Goal: Communication & Community: Answer question/provide support

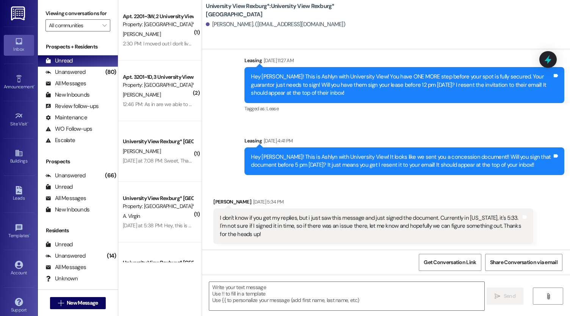
scroll to position [226, 0]
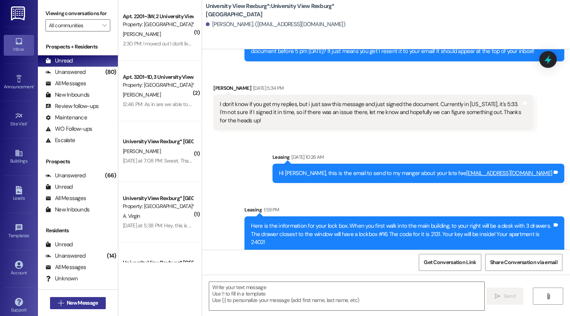
click at [87, 306] on span "New Message" at bounding box center [82, 303] width 31 height 8
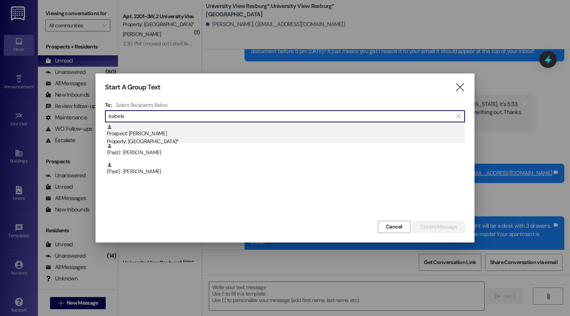
type input "isabela"
click at [163, 138] on div "Property: [GEOGRAPHIC_DATA]*" at bounding box center [286, 142] width 358 height 8
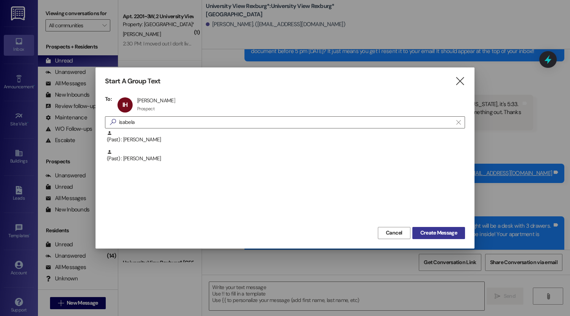
click at [444, 235] on span "Create Message" at bounding box center [439, 233] width 37 height 8
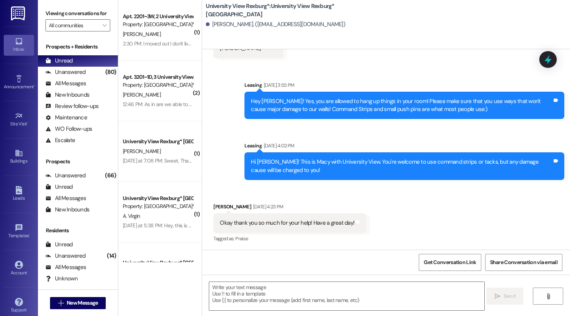
scroll to position [238, 0]
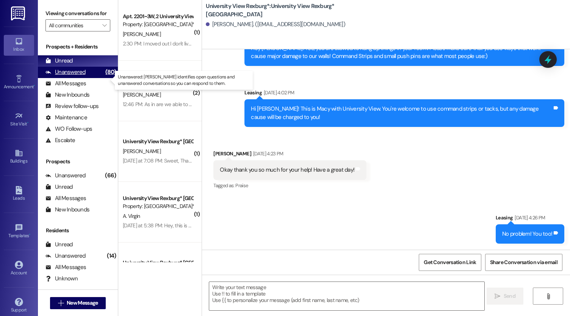
click at [68, 76] on div "Unanswered" at bounding box center [66, 72] width 40 height 8
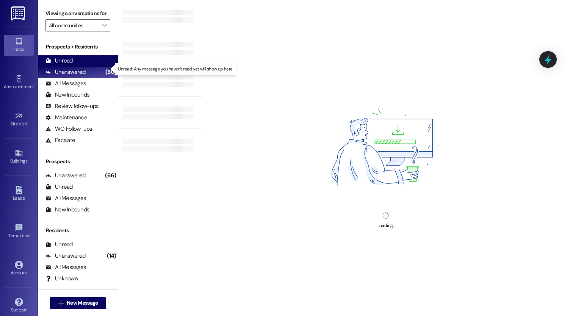
click at [68, 65] on div "Unread" at bounding box center [59, 61] width 27 height 8
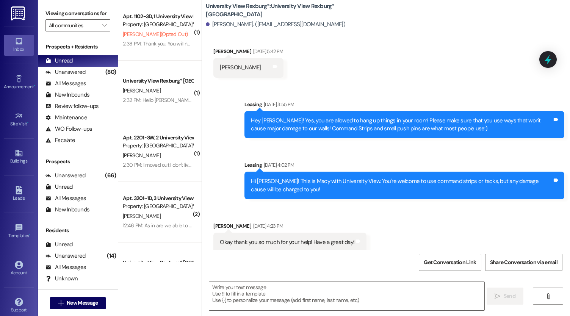
scroll to position [185, 0]
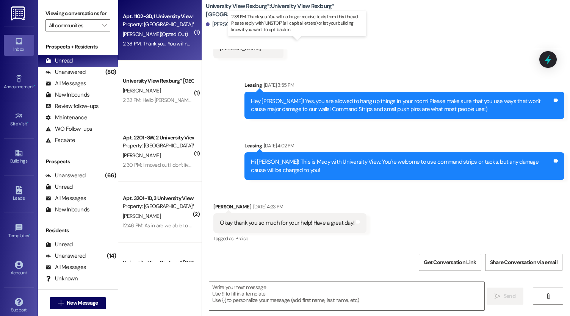
click at [167, 41] on div "2:38 PM: Thank you. You will no longer receive texts from this thread. Please r…" at bounding box center [302, 43] width 359 height 7
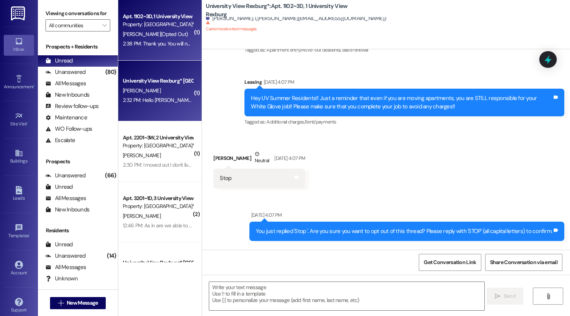
scroll to position [5795, 0]
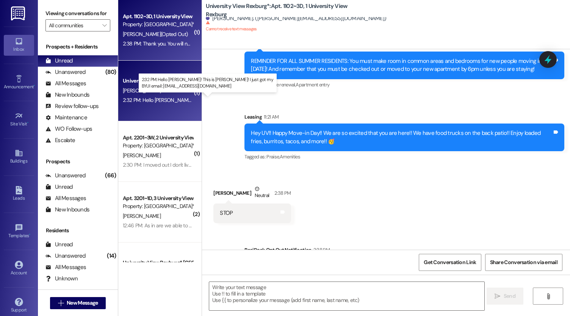
click at [153, 101] on div "2:32 PM: Hello Ashlyn! This is József! I just got my BYUI email: bot25004@byui.…" at bounding box center [252, 100] width 258 height 7
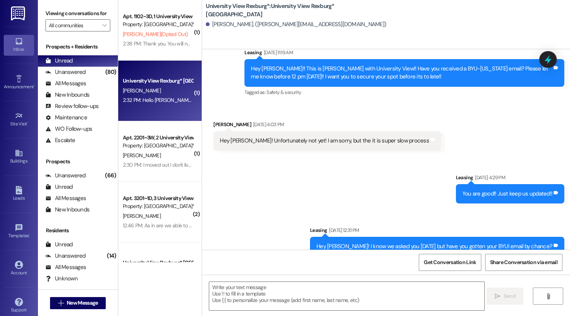
scroll to position [862, 0]
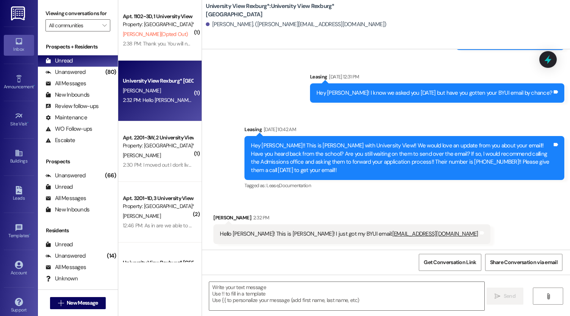
click at [271, 93] on div "Sent via SMS Leasing Sep 05, 2025 at 4:29 PM You are good!! Just keep us update…" at bounding box center [386, 100] width 368 height 194
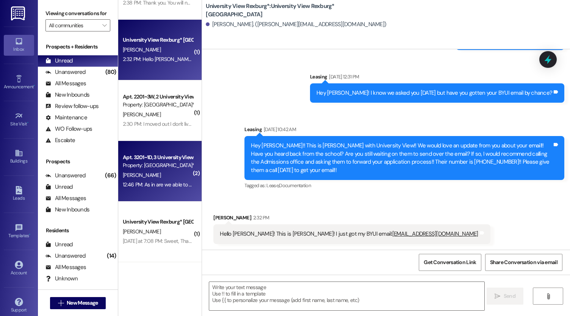
scroll to position [41, 0]
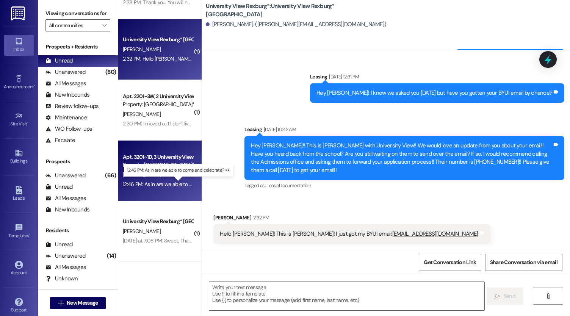
click at [163, 184] on div "12:46 PM: As in are we able to come and celebrate? 👀 12:46 PM: As in are we abl…" at bounding box center [183, 184] width 121 height 7
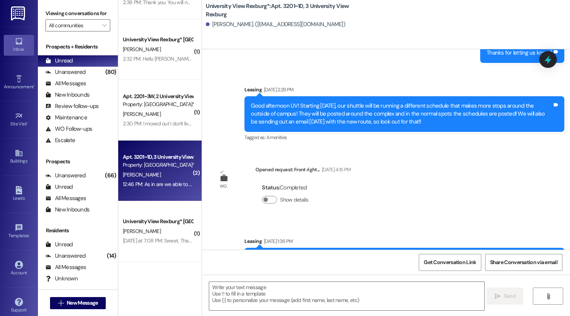
scroll to position [10277, 0]
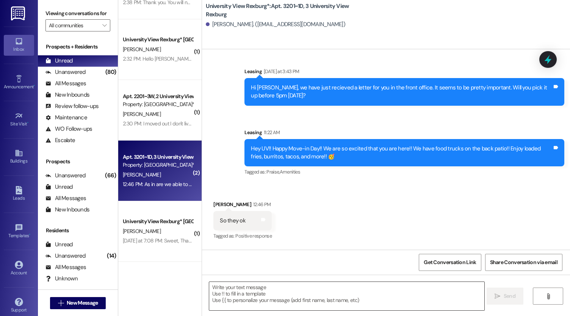
click at [282, 289] on textarea at bounding box center [346, 296] width 275 height 28
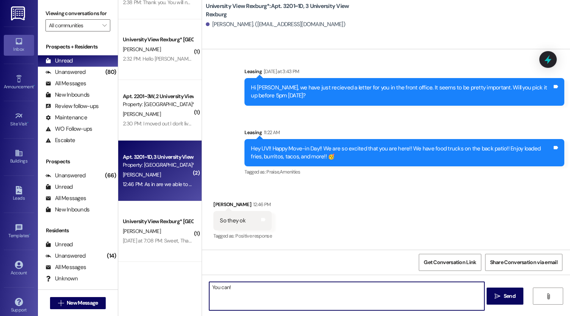
type textarea "You can!!"
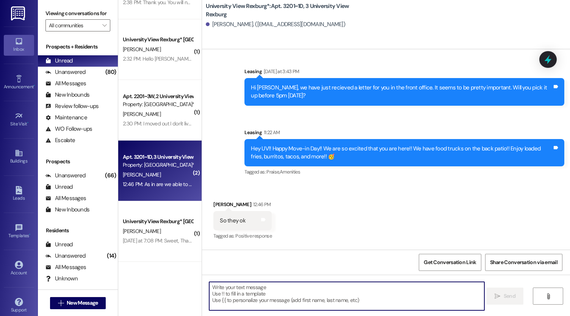
scroll to position [10330, 0]
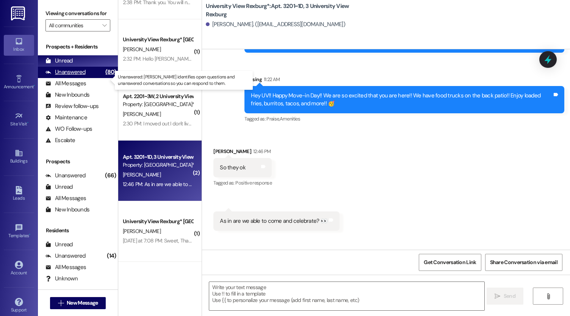
click at [77, 76] on div "Unanswered" at bounding box center [66, 72] width 40 height 8
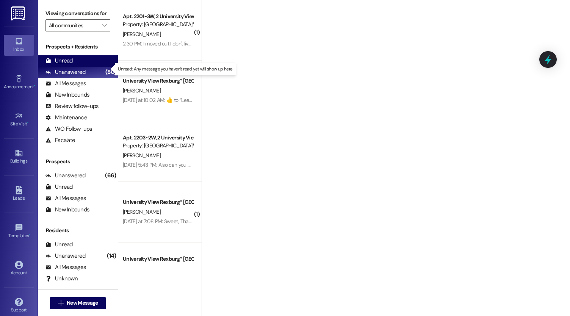
click at [71, 65] on div "Unread" at bounding box center [59, 61] width 27 height 8
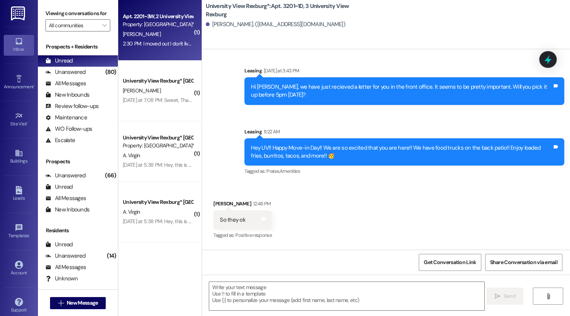
scroll to position [10277, 0]
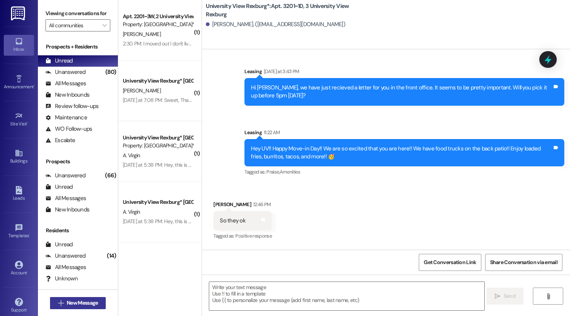
click at [72, 300] on span "New Message" at bounding box center [82, 303] width 31 height 8
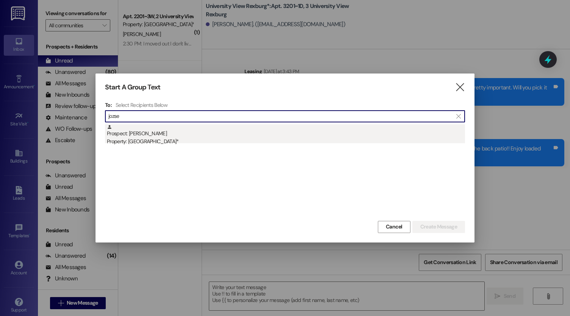
type input "jozse"
click at [177, 138] on div "Property: [GEOGRAPHIC_DATA]*" at bounding box center [286, 142] width 358 height 8
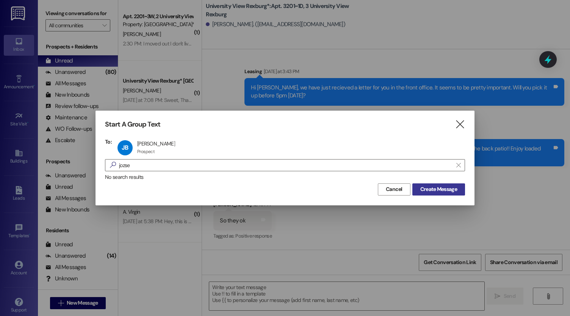
click at [436, 186] on span "Create Message" at bounding box center [439, 189] width 37 height 8
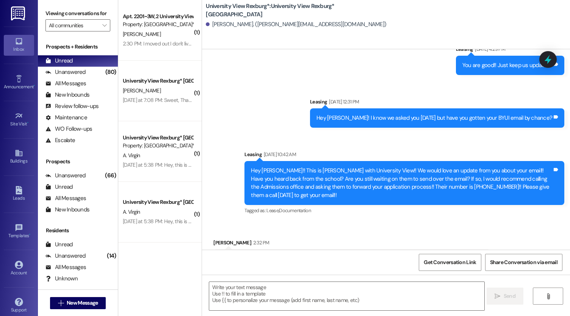
scroll to position [862, 0]
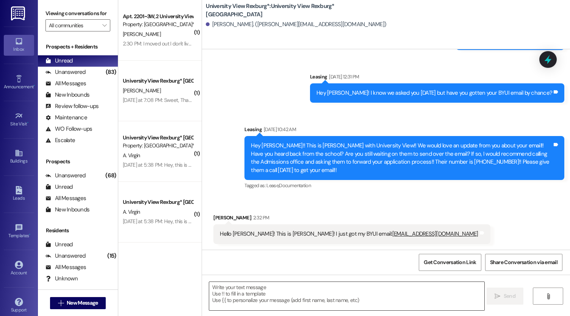
click at [260, 296] on textarea at bounding box center [346, 296] width 275 height 28
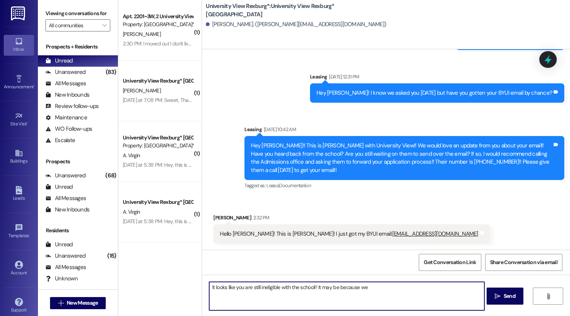
click at [311, 288] on textarea "It looks like you are still ineligible with the school!! It may be because we" at bounding box center [346, 296] width 275 height 28
click at [420, 290] on textarea "It looks like you are still ineligible with the school for the Fall semester!! …" at bounding box center [346, 296] width 275 height 28
type textarea "It looks like you are still ineligible with the school for the Fall semester!! …"
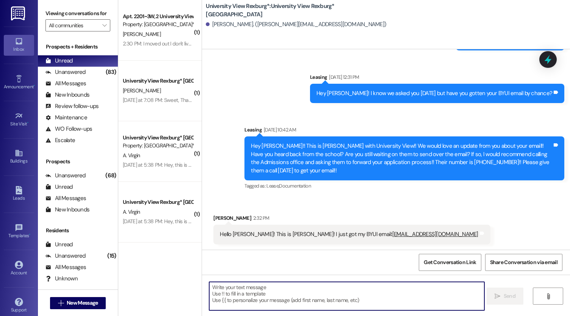
scroll to position [915, 0]
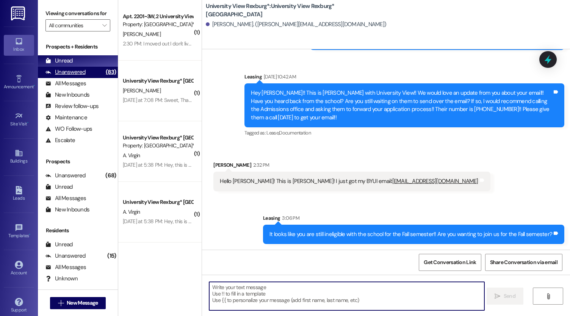
click at [104, 78] on div "(83)" at bounding box center [111, 72] width 14 height 12
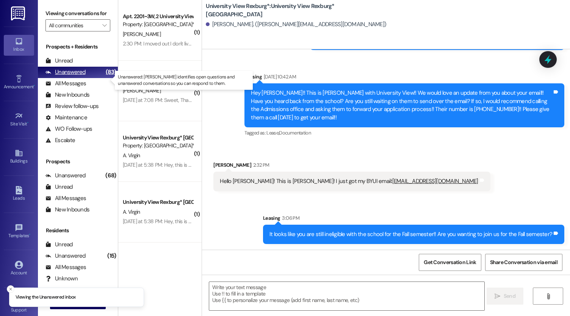
click at [87, 76] on div "Unanswered (83)" at bounding box center [78, 72] width 80 height 11
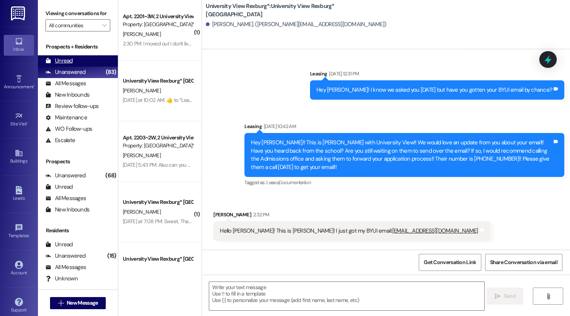
scroll to position [861, 0]
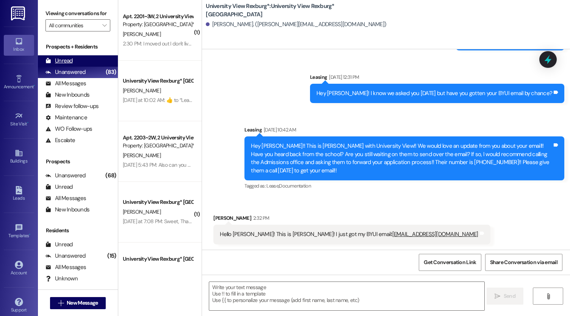
click at [79, 66] on div "Unread (0)" at bounding box center [78, 60] width 80 height 11
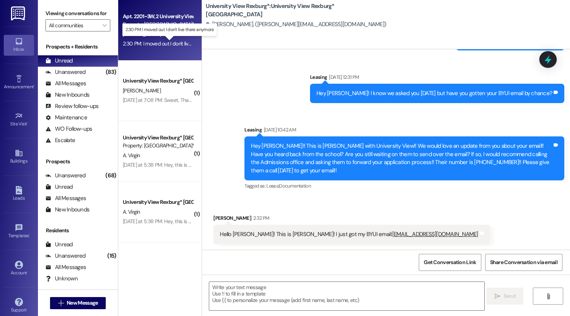
click at [151, 44] on div "2:30 PM: I moved out I don't live there anymore 2:30 PM: I moved out I don't li…" at bounding box center [174, 43] width 102 height 7
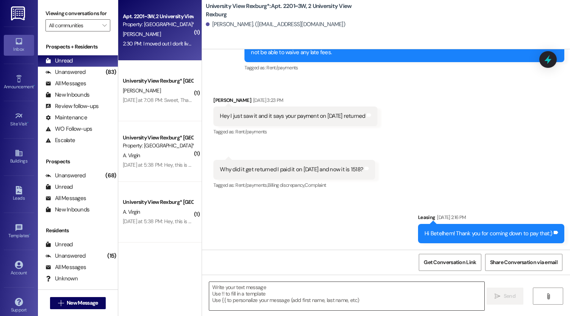
click at [252, 296] on textarea at bounding box center [346, 296] width 275 height 28
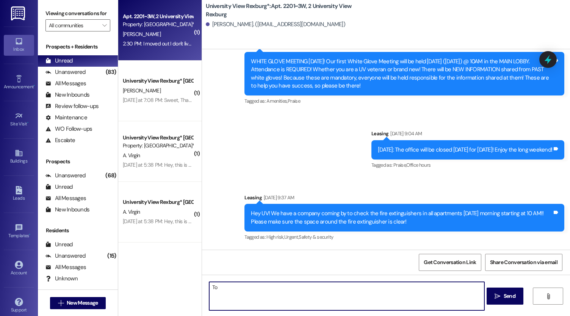
scroll to position [22597, 0]
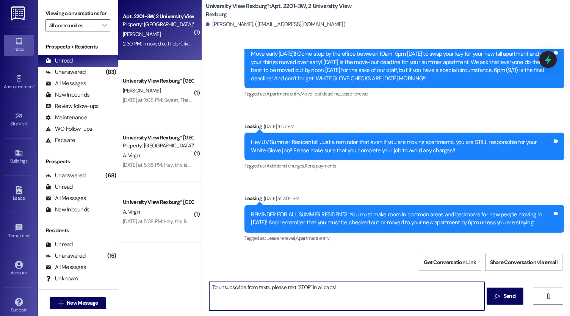
type textarea "To unsubscribe from texts, please text "STOP" in all caps!!"
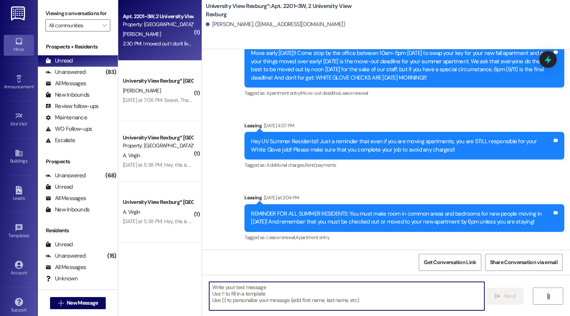
scroll to position [22650, 0]
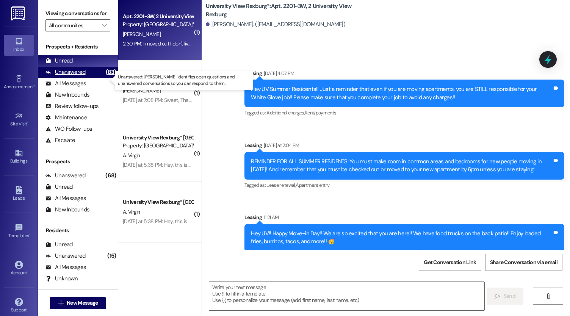
click at [104, 78] on div "(83)" at bounding box center [111, 72] width 14 height 12
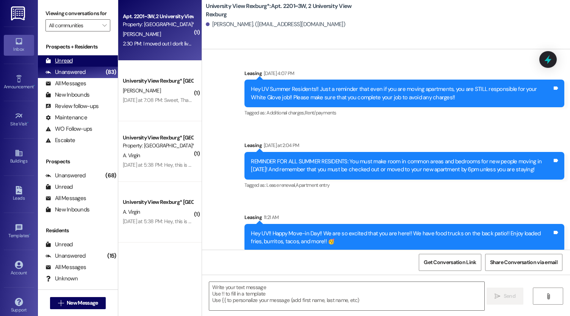
click at [90, 67] on div "Unread (0)" at bounding box center [78, 60] width 80 height 11
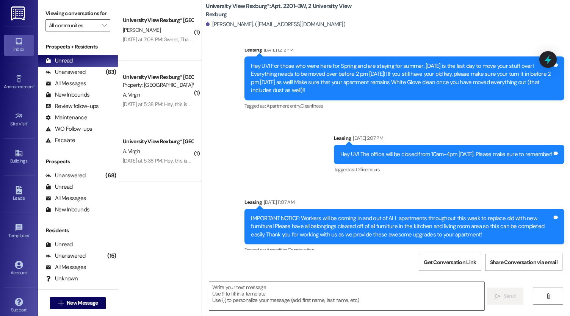
scroll to position [22597, 0]
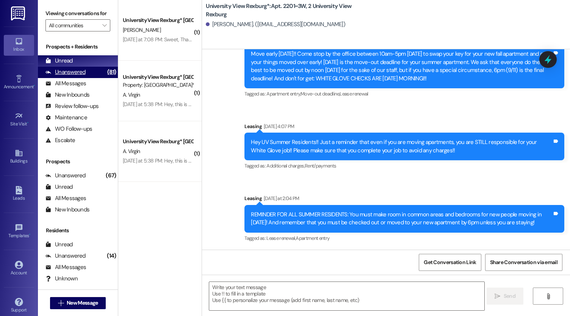
click at [76, 76] on div "Unanswered" at bounding box center [66, 72] width 40 height 8
click at [65, 65] on div "Unread" at bounding box center [59, 61] width 27 height 8
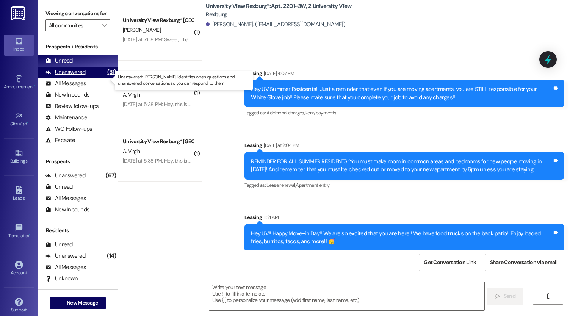
click at [83, 76] on div "Unanswered" at bounding box center [66, 72] width 40 height 8
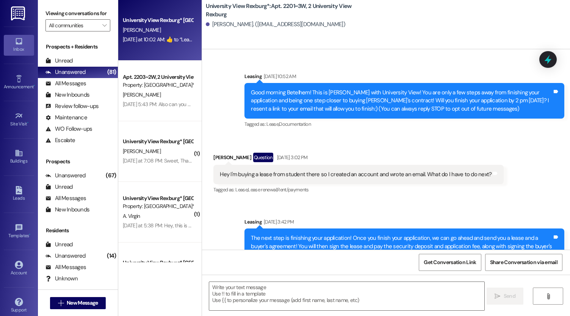
click at [150, 46] on div "University View Rexburg* Prospect B. Jones Yesterday at 10:02 AM:  ​👍​ to “ Lea…" at bounding box center [159, 30] width 83 height 61
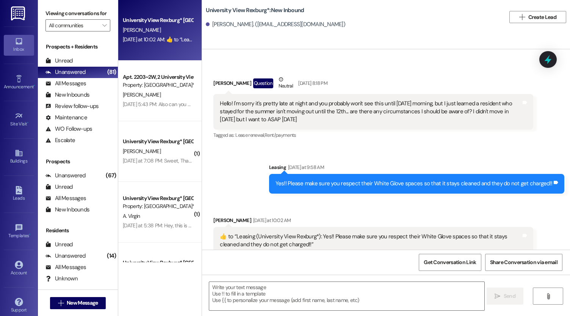
scroll to position [481, 0]
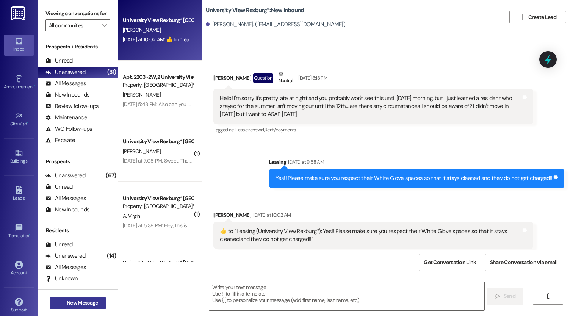
click at [85, 297] on button " New Message" at bounding box center [78, 303] width 56 height 12
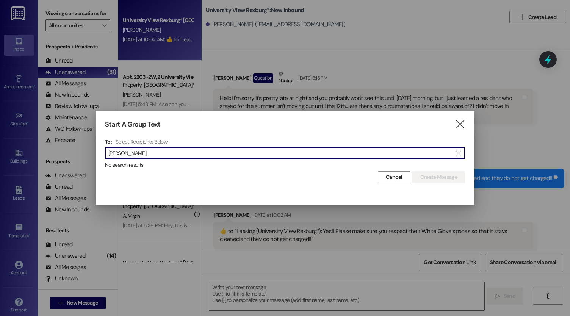
click at [117, 153] on input "kezie addy" at bounding box center [280, 153] width 344 height 11
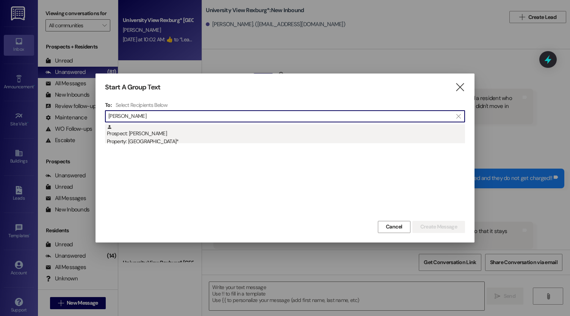
type input "kezia addy"
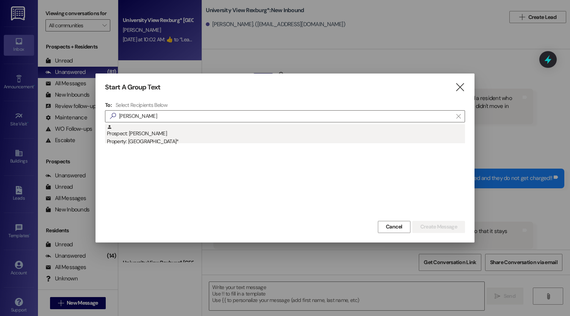
click at [137, 142] on div "Property: [GEOGRAPHIC_DATA]*" at bounding box center [286, 142] width 358 height 8
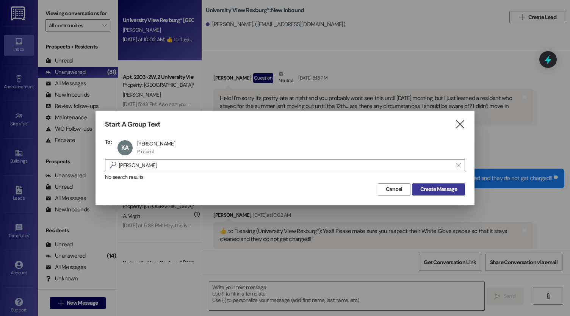
click at [439, 187] on span "Create Message" at bounding box center [439, 189] width 37 height 8
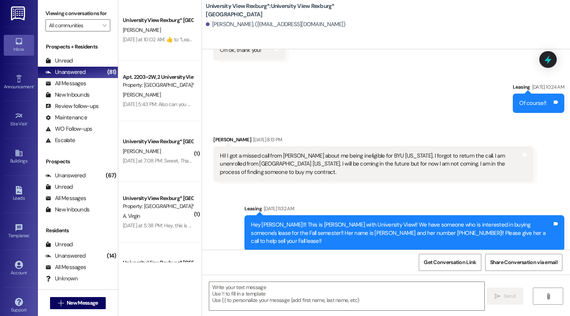
scroll to position [3189, 0]
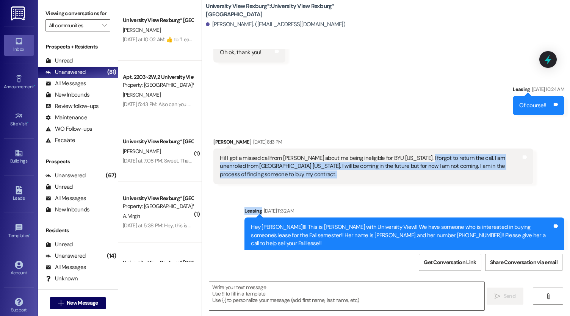
drag, startPoint x: 412, startPoint y: 141, endPoint x: 459, endPoint y: 166, distance: 53.1
click at [459, 166] on div "Sent via SMS Leasing Jun 10, 2025 at 10:35 AM Hey Kezia! This is Ashlyn with Un…" at bounding box center [386, 149] width 368 height 201
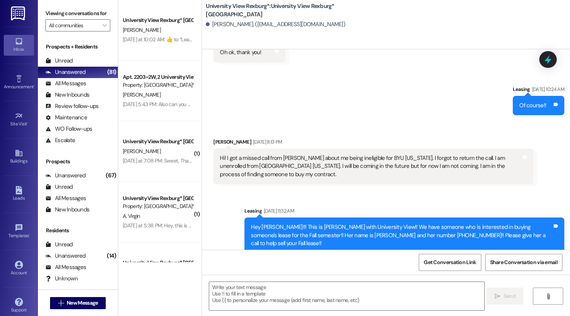
click at [416, 99] on div "Sent via SMS Leasing Sep 04, 2025 at 10:24 AM Of course!! Tags and notes" at bounding box center [386, 94] width 368 height 53
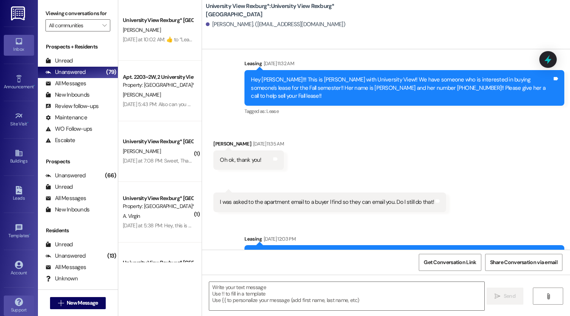
scroll to position [3340, 0]
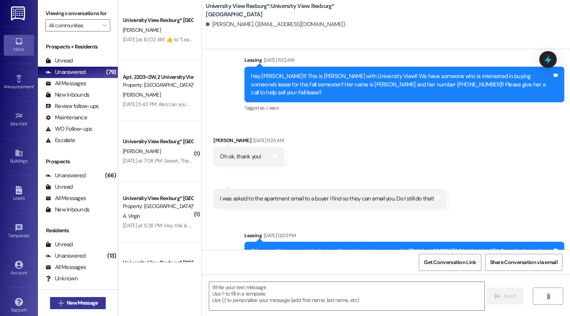
click at [67, 303] on span "New Message" at bounding box center [82, 303] width 31 height 8
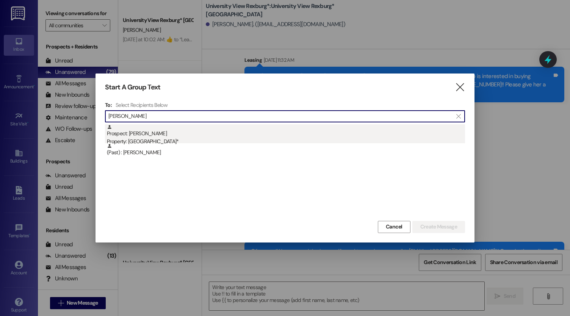
type input "amber bir"
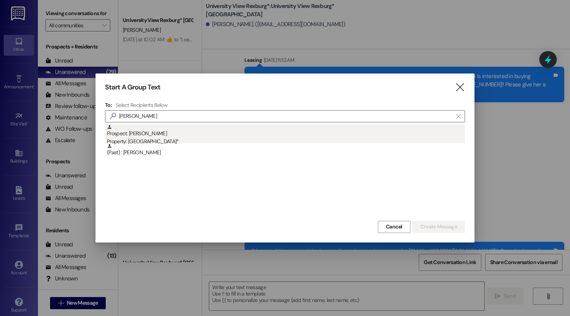
click at [235, 141] on div "Property: [GEOGRAPHIC_DATA]*" at bounding box center [286, 142] width 358 height 8
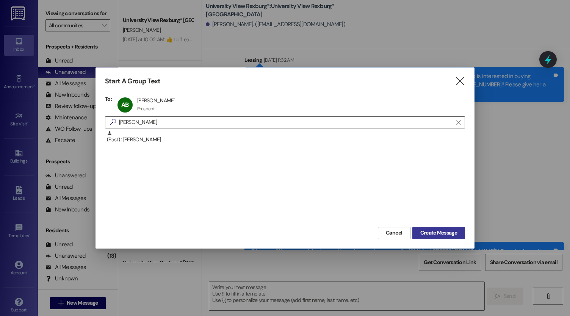
click at [431, 232] on span "Create Message" at bounding box center [439, 233] width 37 height 8
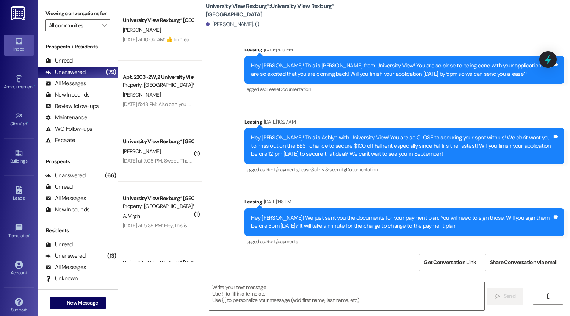
scroll to position [10066, 0]
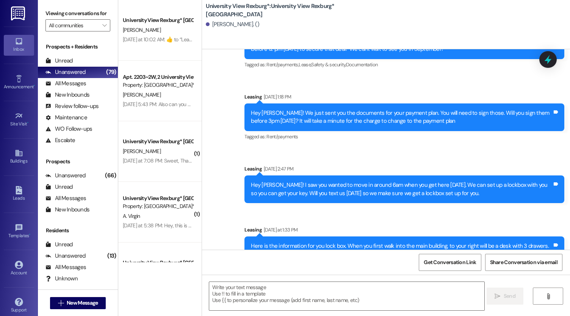
click at [370, 242] on div "Here is the information for you lock box. When you first walk into the main bui…" at bounding box center [401, 254] width 301 height 24
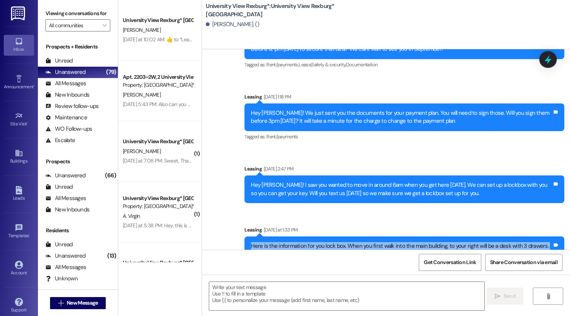
click at [370, 242] on div "Here is the information for you lock box. When you first walk into the main bui…" at bounding box center [401, 254] width 301 height 24
copy div "Here is the information for you lock box. When you first walk into the main bui…"
click at [94, 301] on span "New Message" at bounding box center [82, 303] width 31 height 8
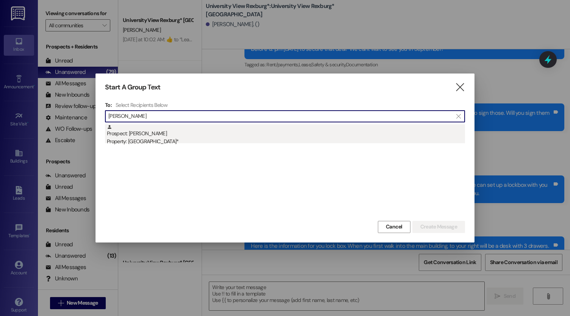
type input "lydia os"
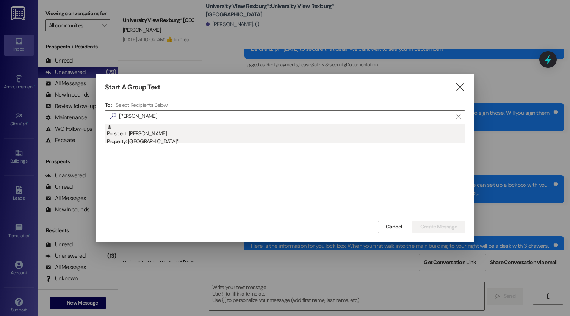
click at [160, 141] on div "Property: [GEOGRAPHIC_DATA]*" at bounding box center [286, 142] width 358 height 8
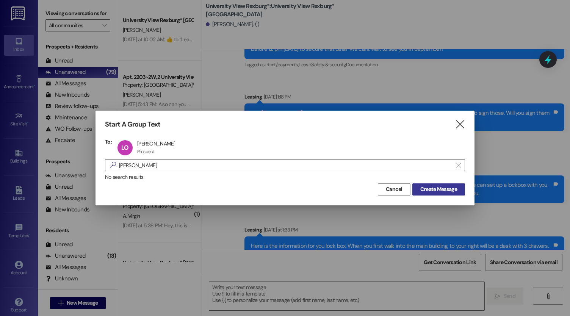
click at [444, 188] on span "Create Message" at bounding box center [439, 189] width 37 height 8
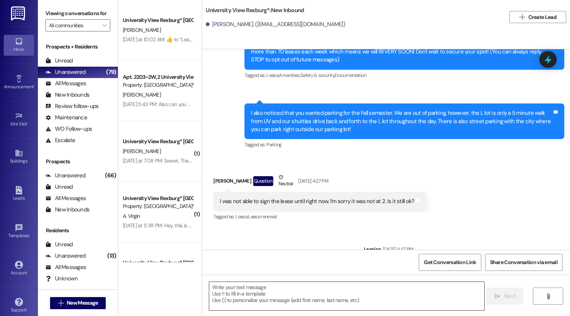
scroll to position [115, 0]
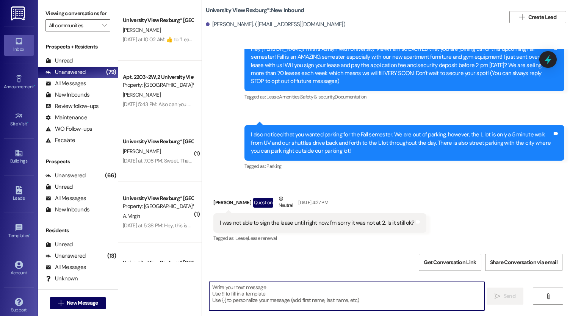
click at [265, 291] on textarea at bounding box center [346, 296] width 275 height 28
paste textarea "Here is the information for you lock box. When you first walk into the main bui…"
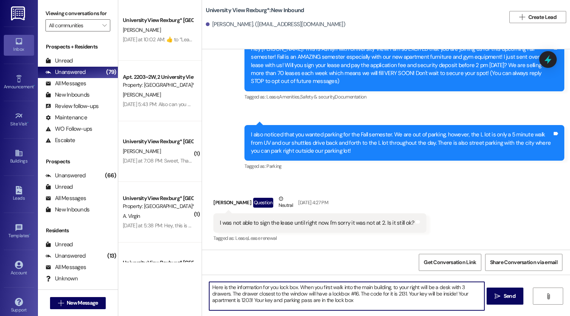
click at [273, 288] on textarea "Here is the information for you lock box. When you first walk into the main bui…" at bounding box center [346, 296] width 275 height 28
click at [279, 301] on textarea "Here is the information for your lock box. When you first walk into the main bu…" at bounding box center [346, 296] width 275 height 28
click at [276, 298] on textarea "Here is the information for your lock box. When you first walk into the main bu…" at bounding box center [346, 296] width 275 height 28
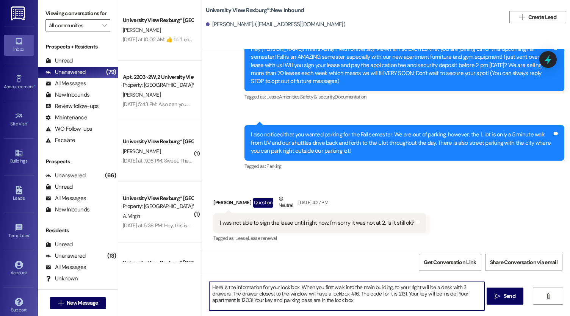
click at [276, 298] on textarea "Here is the information for your lock box. When you first walk into the main bu…" at bounding box center [346, 296] width 275 height 28
click at [353, 293] on textarea "Here is the information for your lock box. When you first walk into the main bu…" at bounding box center [346, 296] width 275 height 28
click at [400, 293] on textarea "Here is the information for your lock box. When you first walk into the main bu…" at bounding box center [346, 296] width 275 height 28
click at [246, 301] on textarea "Here is the information for your lock box. When you first walk into the main bu…" at bounding box center [346, 296] width 275 height 28
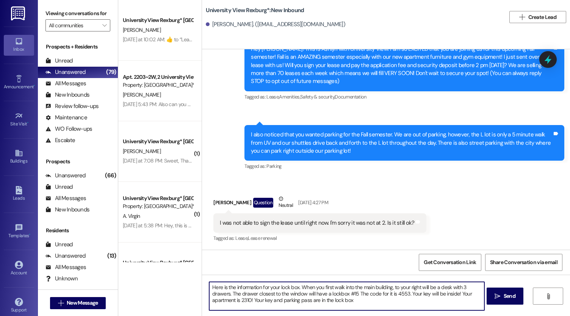
click at [297, 289] on textarea "Here is the information for your lock box. When you first walk into the main bu…" at bounding box center [346, 296] width 275 height 28
drag, startPoint x: 349, startPoint y: 305, endPoint x: 249, endPoint y: 299, distance: 100.3
click at [249, 299] on textarea "Here is the information for your lock box. When you first walk into the main bu…" at bounding box center [346, 296] width 275 height 28
click at [235, 291] on textarea "Here is the information for your lock box. When you first walk into the main bu…" at bounding box center [346, 296] width 275 height 28
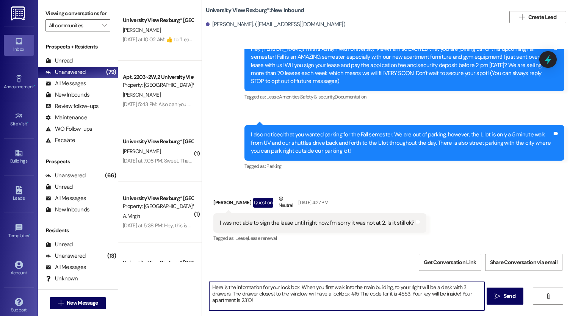
click at [235, 291] on textarea "Here is the information for your lock box. When you first walk into the main bu…" at bounding box center [346, 296] width 275 height 28
type textarea "Here is the information for your lock box. When you first walk into the main bu…"
click at [499, 301] on button " Send" at bounding box center [505, 296] width 37 height 17
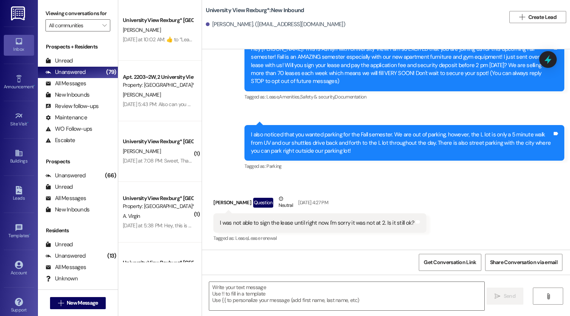
scroll to position [229, 0]
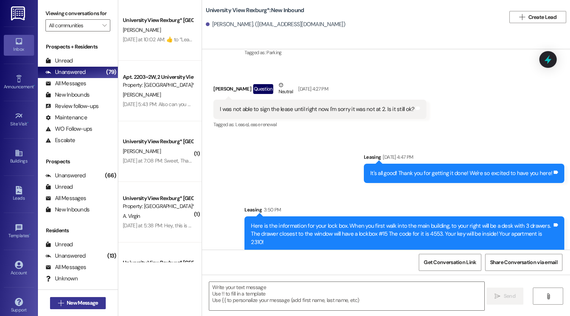
click at [82, 302] on span "New Message" at bounding box center [82, 303] width 31 height 8
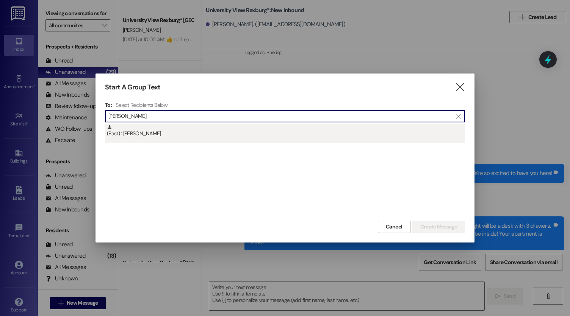
type input "alexis cole"
click at [187, 138] on div "(Past) : Alexis Cole" at bounding box center [285, 133] width 360 height 19
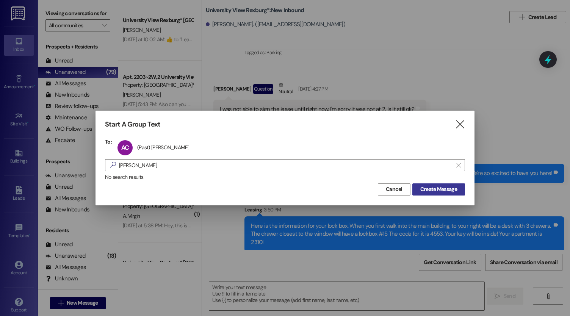
click at [439, 188] on span "Create Message" at bounding box center [439, 189] width 37 height 8
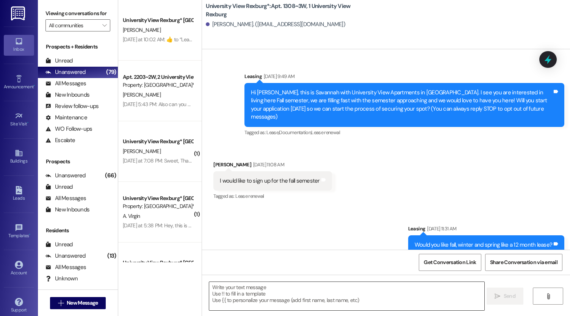
click at [339, 292] on textarea at bounding box center [346, 296] width 275 height 28
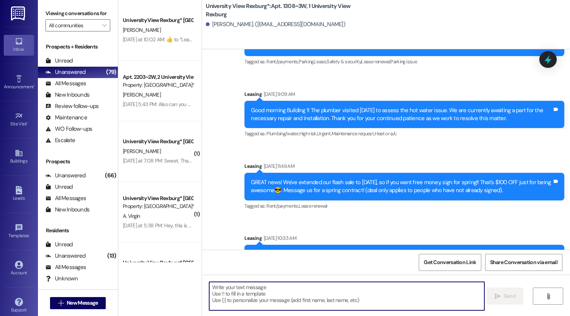
scroll to position [14232, 0]
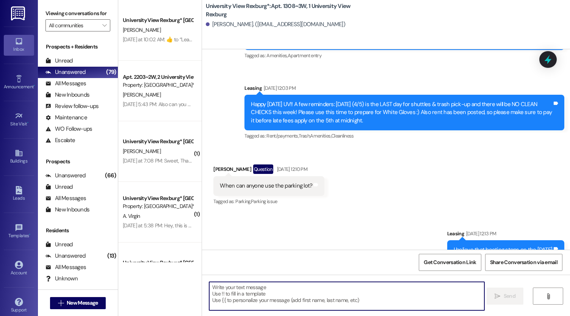
paste textarea "Here is the information for your lock box. When you first walk into the main bu…"
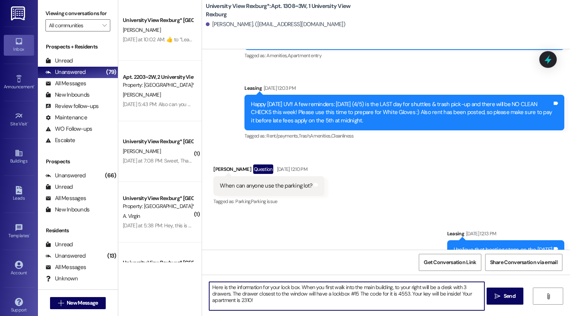
click at [352, 293] on textarea "Here is the information for your lock box. When you first walk into the main bu…" at bounding box center [346, 296] width 275 height 28
click at [402, 293] on textarea "Here is the information for your lock box. When you first walk into the main bu…" at bounding box center [346, 296] width 275 height 28
click at [247, 301] on textarea "Here is the information for your lock box. When you first walk into the main bu…" at bounding box center [346, 296] width 275 height 28
type textarea "Here is the information for your lock box. When you first walk into the main bu…"
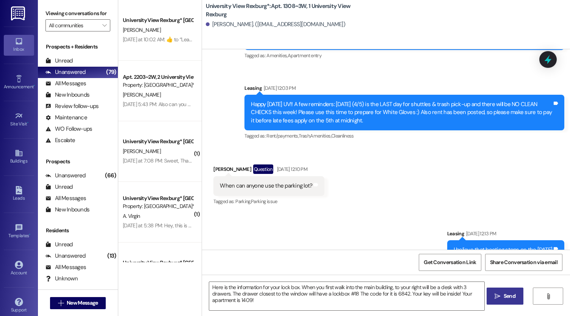
click at [504, 297] on span "Send" at bounding box center [510, 296] width 12 height 8
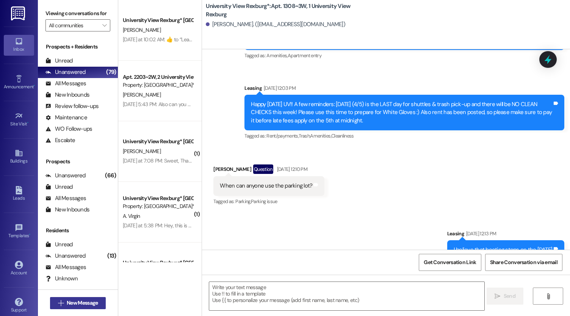
click at [81, 300] on span "New Message" at bounding box center [82, 303] width 31 height 8
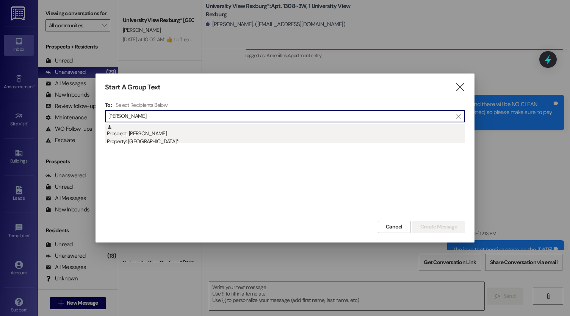
type input "kamber baron"
click at [192, 141] on div "Property: [GEOGRAPHIC_DATA]*" at bounding box center [286, 142] width 358 height 8
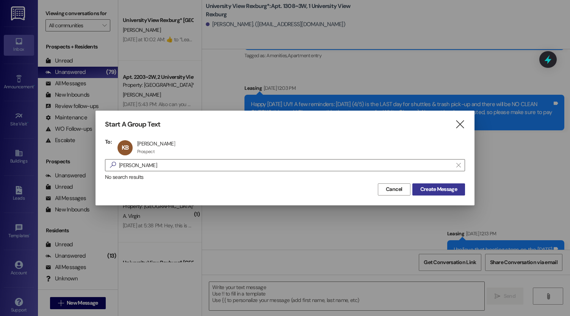
click at [444, 189] on span "Create Message" at bounding box center [439, 189] width 37 height 8
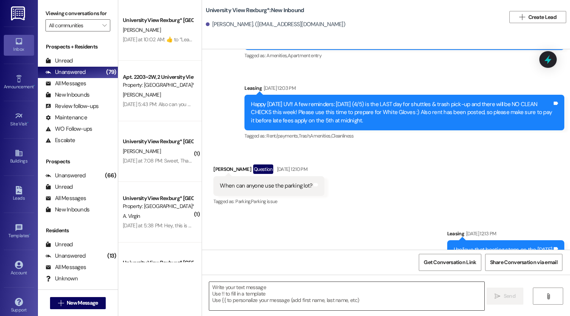
click at [261, 293] on textarea at bounding box center [346, 296] width 275 height 28
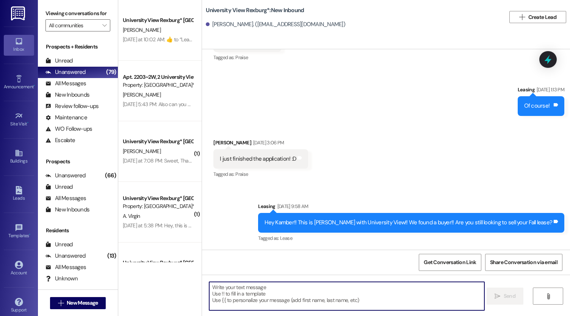
scroll to position [1115, 0]
paste textarea "Here is the information for your lock box. When you first walk into the main bu…"
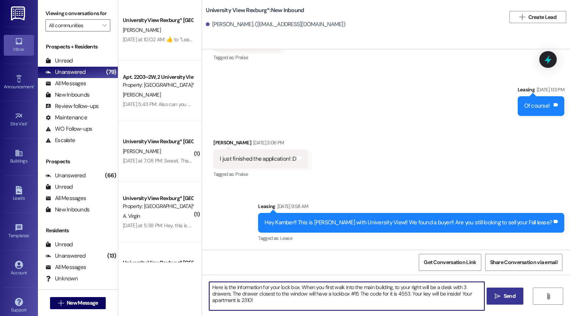
click at [353, 295] on textarea "Here is the information for your lock box. When you first walk into the main bu…" at bounding box center [346, 296] width 275 height 28
click at [403, 293] on textarea "Here is the information for your lock box. When you first walk into the main bu…" at bounding box center [346, 296] width 275 height 28
click at [246, 300] on textarea "Here is the information for your lock box. When you first walk into the main bu…" at bounding box center [346, 296] width 275 height 28
type textarea "Here is the information for your lock box. When you first walk into the main bu…"
click at [505, 298] on span "Send" at bounding box center [510, 296] width 12 height 8
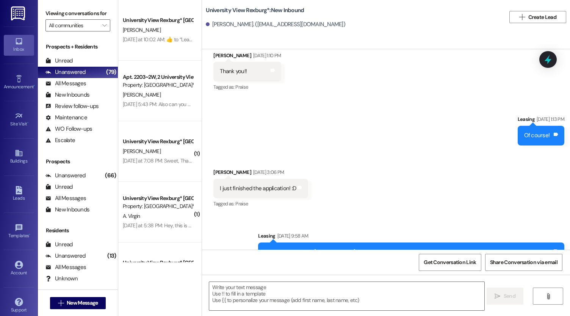
scroll to position [1175, 0]
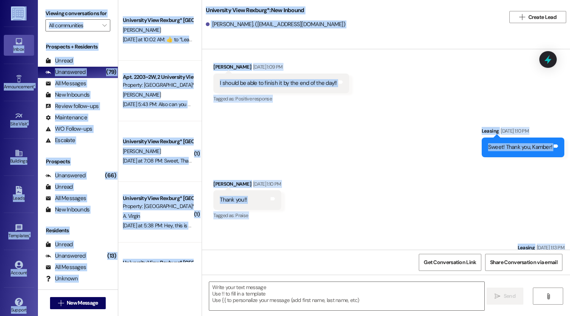
drag, startPoint x: 336, startPoint y: 231, endPoint x: 223, endPoint y: -14, distance: 270.1
click at [223, 0] on html "Inbox Go to Inbox Announcement • Send A Text Announcement Site Visit • Go to Si…" at bounding box center [285, 158] width 570 height 316
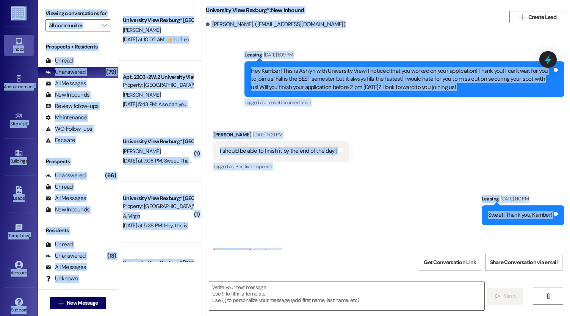
click at [263, 112] on div "Sent via SMS Leasing Jun 03, 2025 at 1:09 PM Hey Kamber! This is Ashlyn with Un…" at bounding box center [404, 79] width 331 height 69
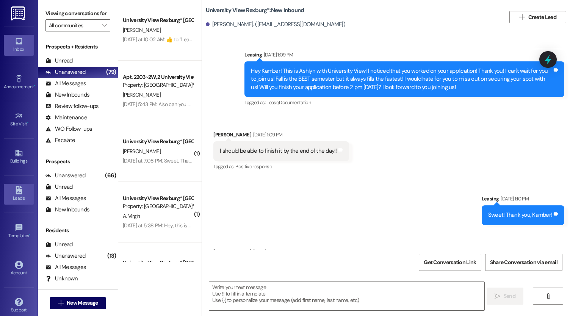
click at [16, 196] on div "Leads" at bounding box center [19, 199] width 38 height 8
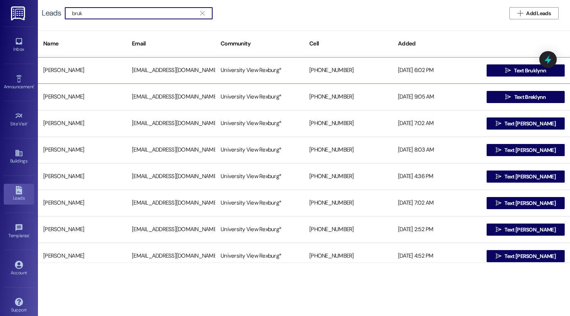
type input "bruk"
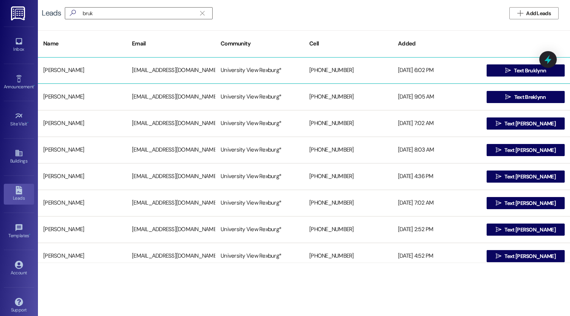
click at [62, 65] on div "[PERSON_NAME]" at bounding box center [82, 70] width 89 height 15
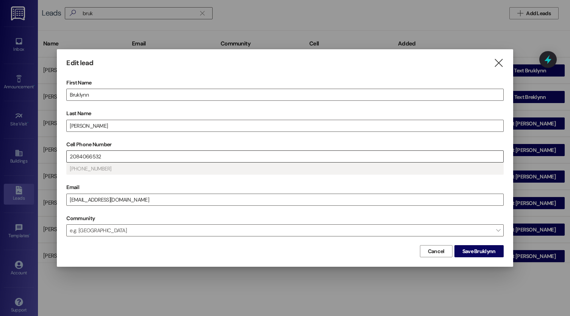
click at [117, 157] on input "2084066532" at bounding box center [285, 156] width 436 height 11
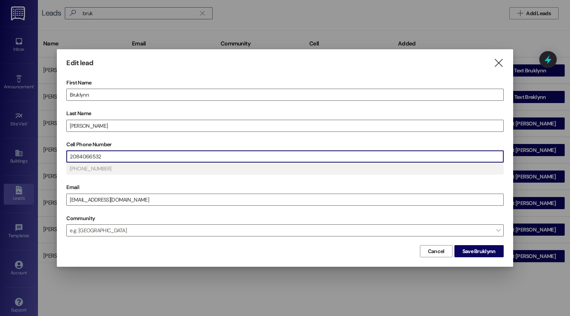
click at [117, 157] on input "2084066532" at bounding box center [285, 156] width 436 height 11
click at [483, 252] on span "Save Bruklynn" at bounding box center [479, 252] width 33 height 8
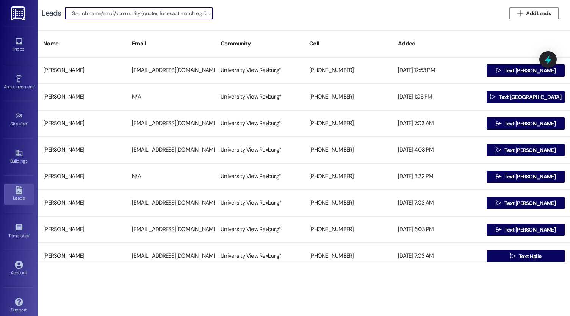
click at [191, 15] on input at bounding box center [142, 13] width 140 height 11
click at [144, 13] on input at bounding box center [142, 13] width 140 height 11
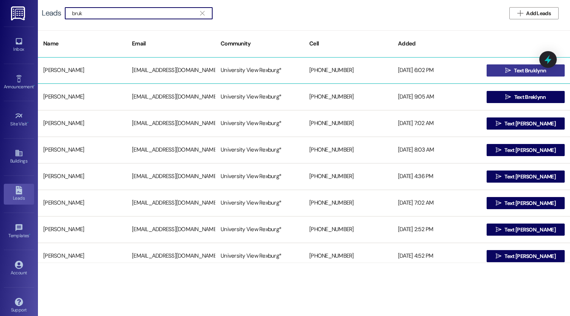
type input "bruk"
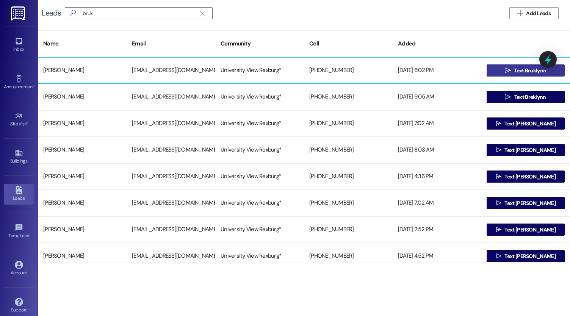
click at [497, 70] on button " Text Bruklynn" at bounding box center [526, 70] width 78 height 12
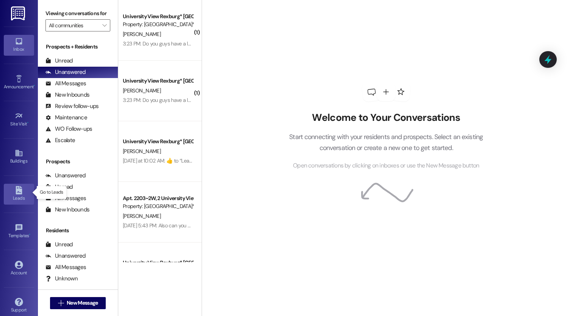
click at [17, 195] on div "Leads" at bounding box center [19, 199] width 38 height 8
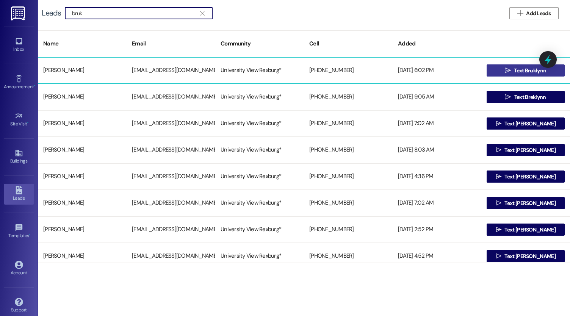
type input "bruk"
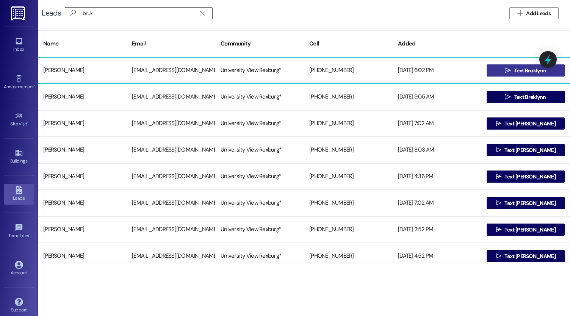
click at [520, 64] on button " Text Bruklynn" at bounding box center [526, 70] width 78 height 12
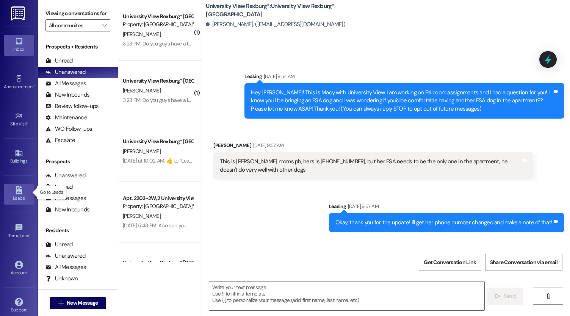
click at [19, 199] on div "Leads" at bounding box center [19, 199] width 38 height 8
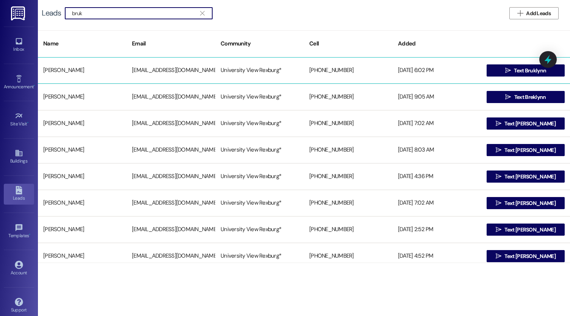
type input "bruk"
click at [112, 67] on div "[PERSON_NAME]" at bounding box center [82, 70] width 89 height 15
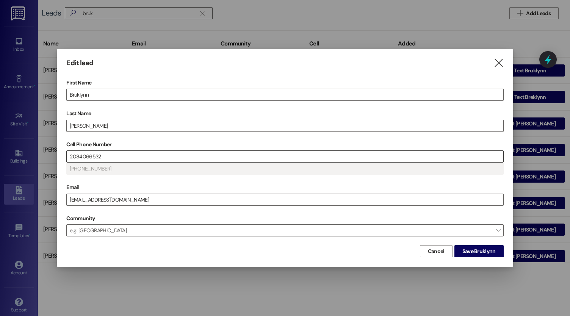
click at [110, 160] on input "2084066532" at bounding box center [285, 156] width 436 height 11
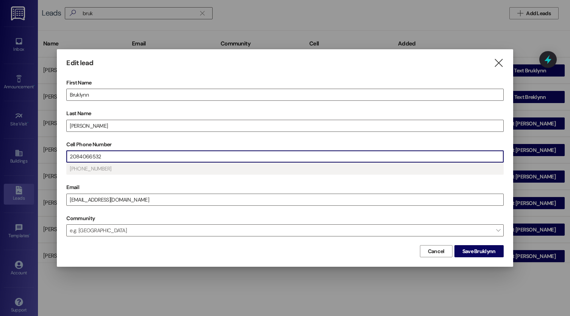
click at [110, 160] on input "2084066532" at bounding box center [285, 156] width 436 height 11
click at [143, 178] on div "First Name Bruklynn Last Name Andersen Cell Phone Number 208-680-9040 (208) 680…" at bounding box center [284, 160] width 437 height 166
click at [478, 254] on span "Save Bruklynn" at bounding box center [479, 252] width 33 height 8
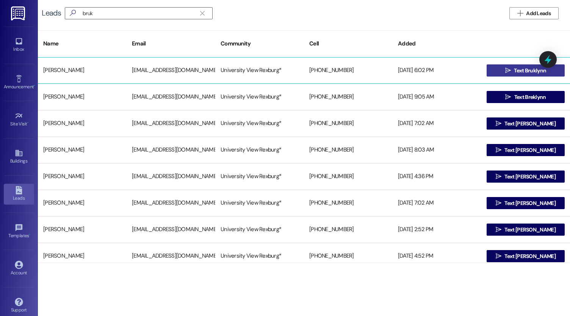
click at [504, 65] on span " Text Bruklynn" at bounding box center [526, 70] width 44 height 11
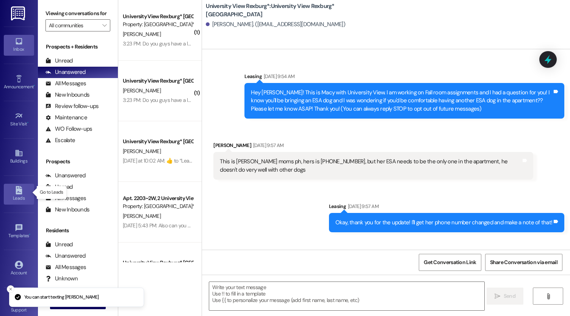
click at [17, 195] on div "Leads" at bounding box center [19, 199] width 38 height 8
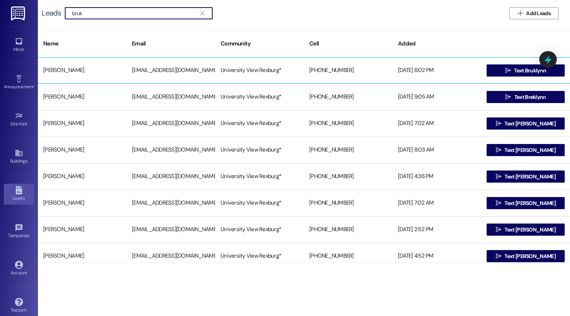
type input "bruk"
click at [97, 65] on div "[PERSON_NAME]" at bounding box center [82, 70] width 89 height 15
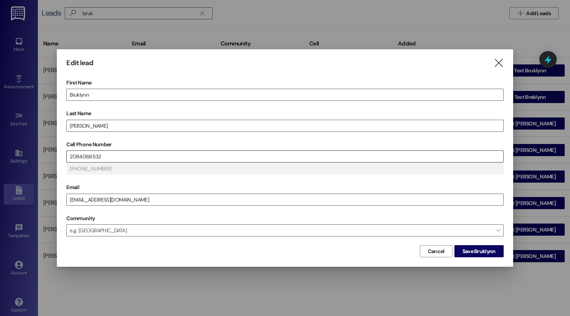
click at [96, 157] on input "2084066532" at bounding box center [285, 156] width 436 height 11
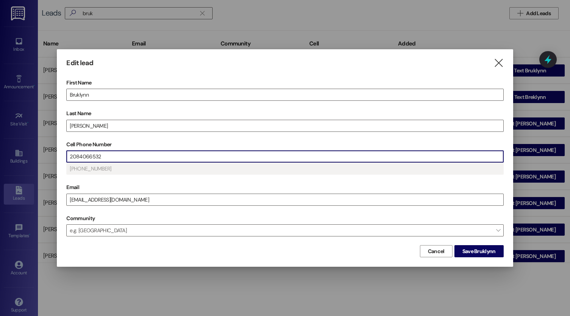
click at [96, 157] on input "2084066532" at bounding box center [285, 156] width 436 height 11
click at [493, 247] on button "Save Bruklynn" at bounding box center [479, 251] width 49 height 12
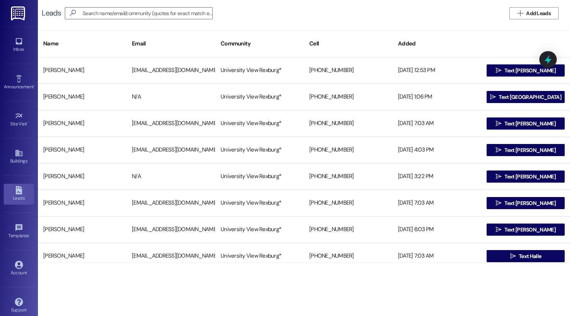
click at [20, 56] on div "Inbox Go to Inbox" at bounding box center [19, 45] width 30 height 37
click at [17, 47] on div "Inbox" at bounding box center [19, 50] width 38 height 8
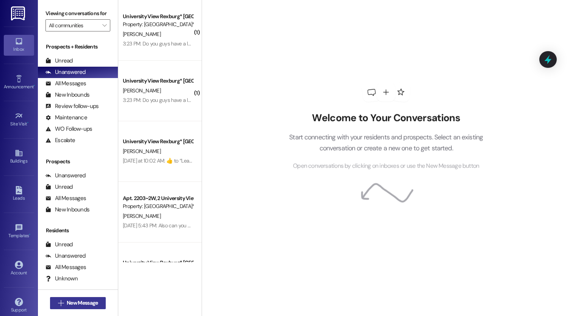
click at [81, 304] on span "New Message" at bounding box center [82, 303] width 31 height 8
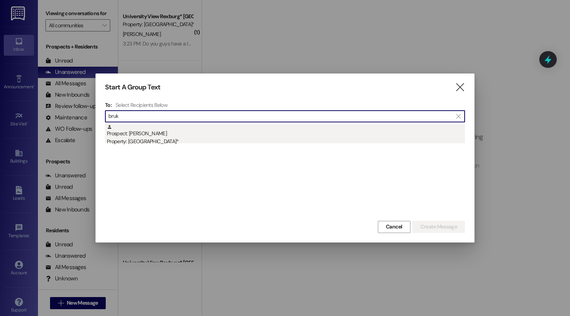
type input "bruk"
click at [205, 135] on div "Prospect: [PERSON_NAME] Property: [GEOGRAPHIC_DATA]*" at bounding box center [286, 135] width 358 height 22
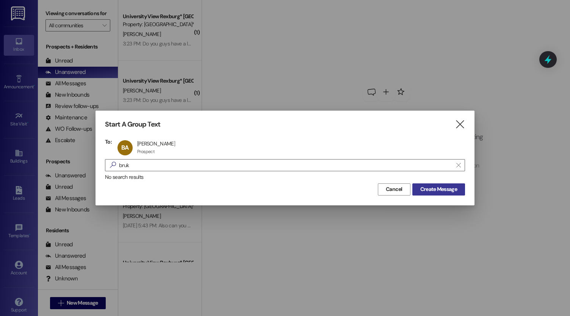
click at [447, 188] on span "Create Message" at bounding box center [439, 189] width 37 height 8
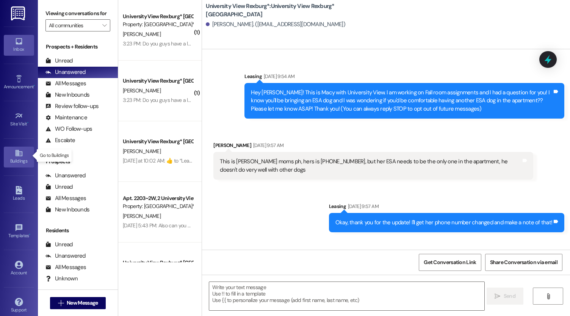
click at [22, 158] on div "Buildings" at bounding box center [19, 161] width 38 height 8
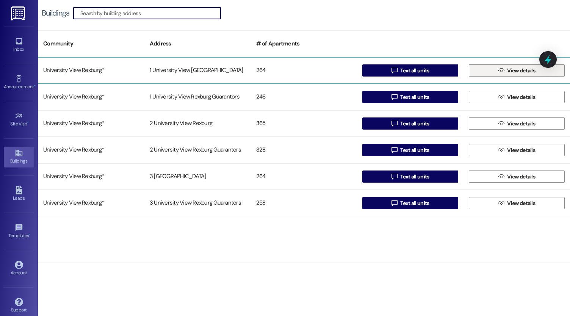
click at [507, 74] on span "View details" at bounding box center [521, 71] width 31 height 8
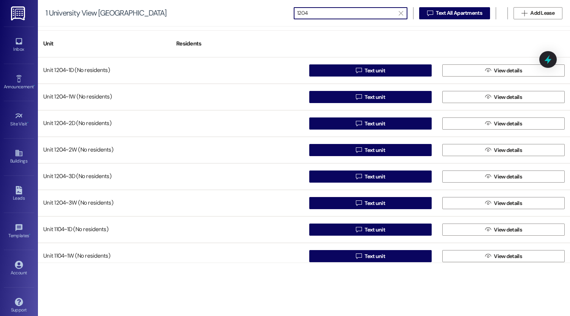
type input "1204"
click at [22, 40] on link "Inbox" at bounding box center [19, 45] width 30 height 20
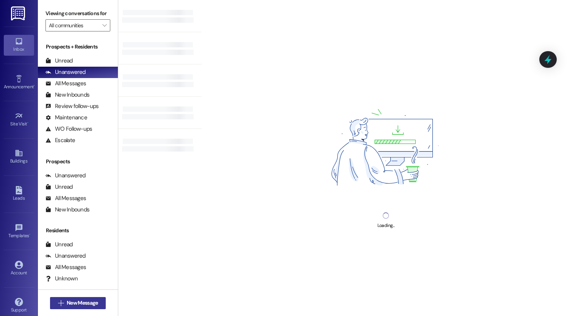
click at [75, 306] on span "New Message" at bounding box center [82, 303] width 31 height 8
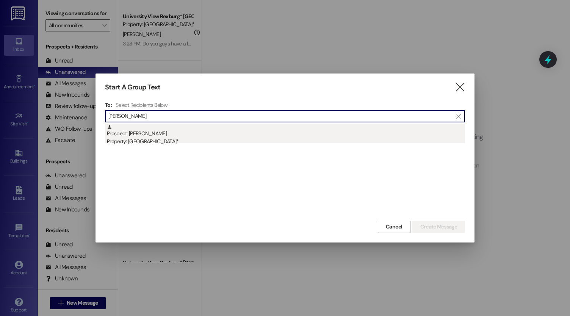
type input "[PERSON_NAME]"
click at [177, 135] on div "Prospect: [PERSON_NAME] Property: University View Rexburg*" at bounding box center [286, 135] width 358 height 22
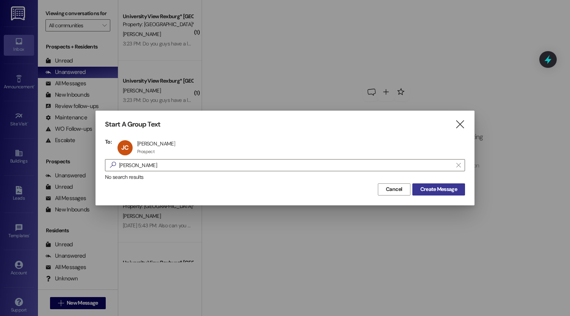
click at [456, 189] on span "Create Message" at bounding box center [439, 189] width 37 height 8
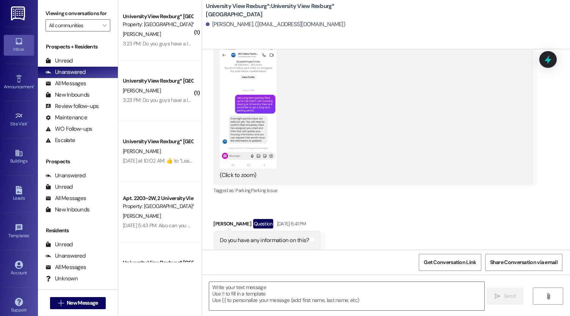
scroll to position [615, 0]
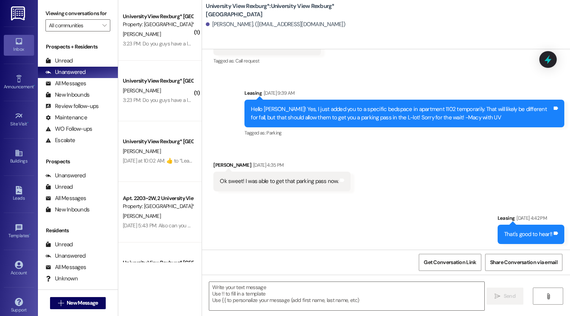
click at [278, 278] on div " Send " at bounding box center [386, 303] width 368 height 57
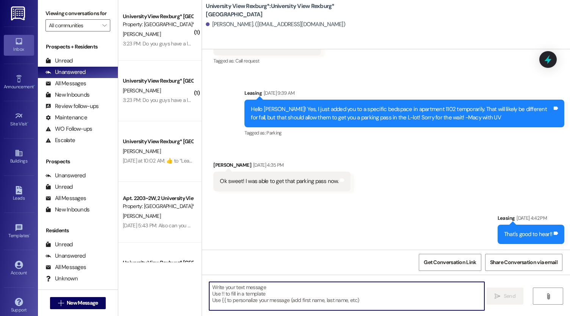
click at [273, 290] on textarea at bounding box center [346, 296] width 275 height 28
paste textarea "[PHONE_NUMBER]"
click at [255, 290] on textarea "[PHONE_NUMBER]" at bounding box center [346, 296] width 275 height 28
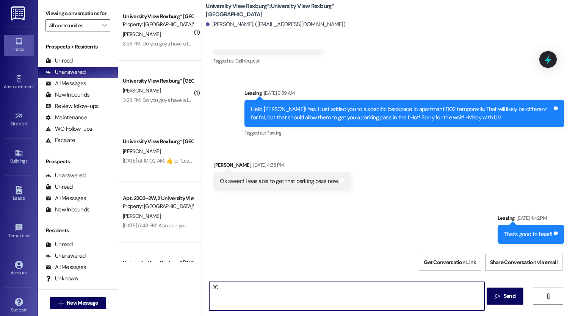
type textarea "2"
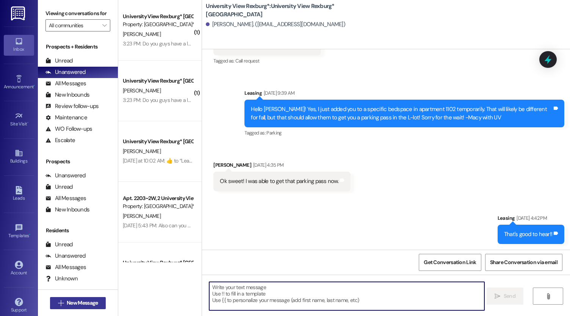
click at [81, 300] on span "New Message" at bounding box center [82, 303] width 31 height 8
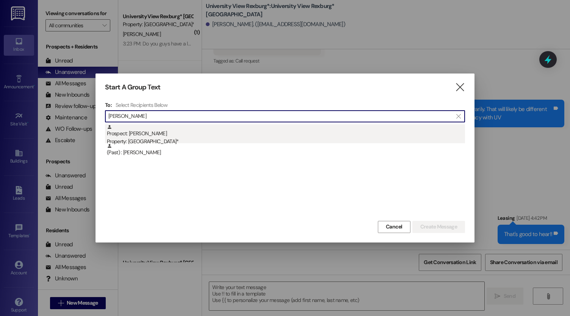
type input "[PERSON_NAME]"
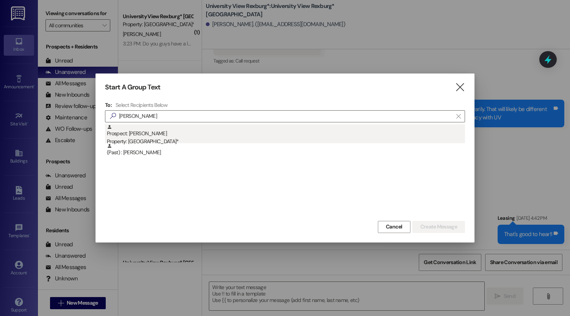
click at [212, 129] on div "Prospect: [PERSON_NAME] Property: University View Rexburg*" at bounding box center [286, 135] width 358 height 22
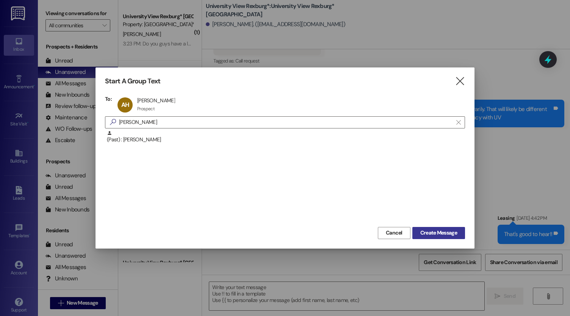
click at [453, 231] on span "Create Message" at bounding box center [439, 233] width 37 height 8
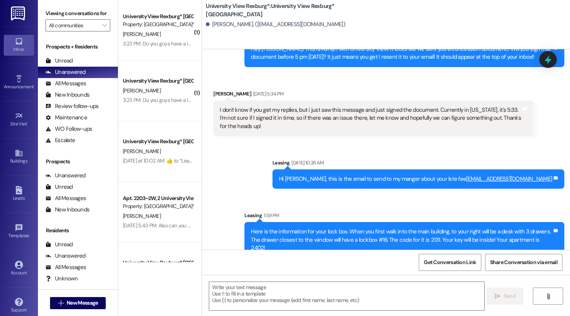
scroll to position [226, 0]
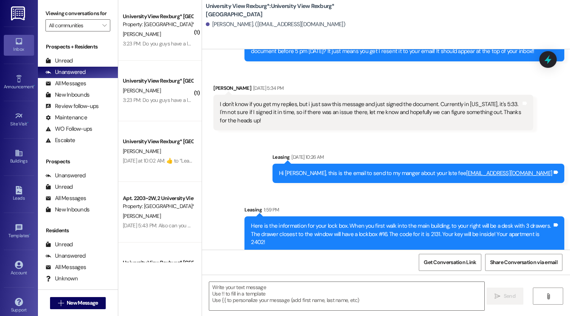
click at [347, 228] on div "Here is the information for your lock box. When you first walk into the main bu…" at bounding box center [401, 234] width 301 height 24
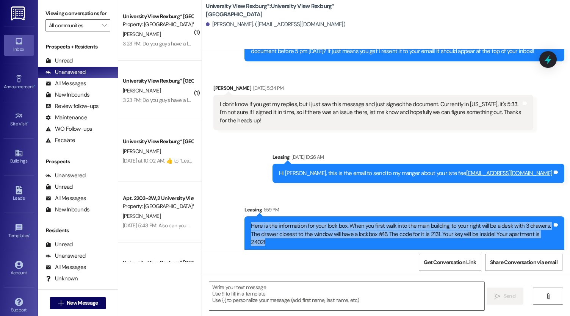
click at [347, 228] on div "Here is the information for your lock box. When you first walk into the main bu…" at bounding box center [401, 234] width 301 height 24
copy div "Here is the information for your lock box. When you first walk into the main bu…"
click at [80, 304] on span "New Message" at bounding box center [82, 303] width 31 height 8
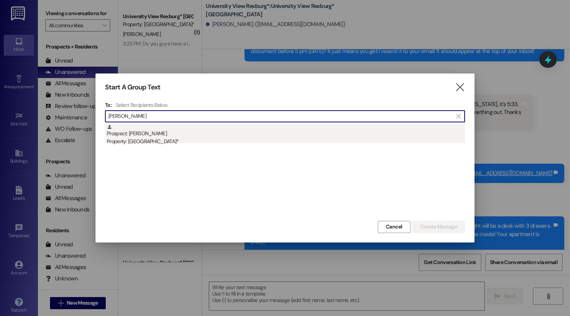
type input "[PERSON_NAME]"
click at [157, 137] on div "Prospect: [PERSON_NAME] Property: University View Rexburg*" at bounding box center [286, 135] width 358 height 22
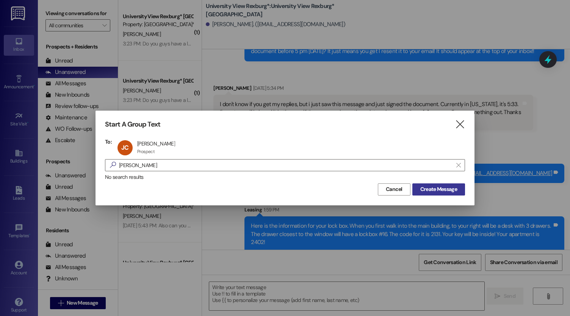
click at [446, 191] on span "Create Message" at bounding box center [439, 189] width 37 height 8
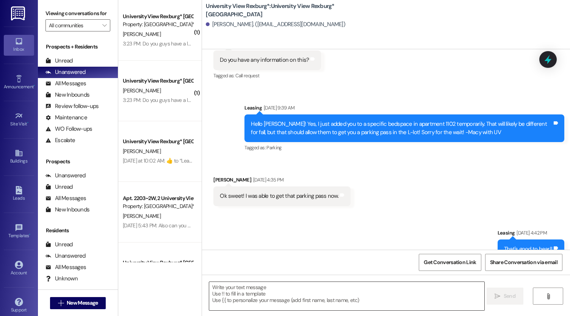
scroll to position [562, 0]
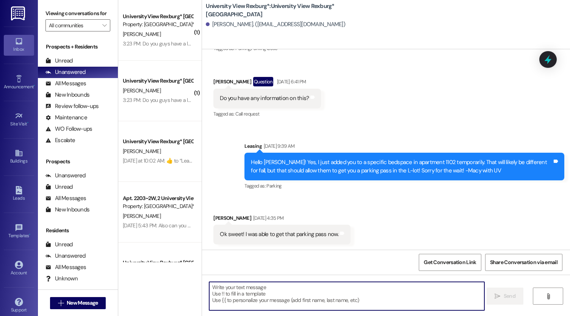
click at [273, 295] on textarea at bounding box center [346, 296] width 275 height 28
paste textarea "Here is the information for your lock box. When you first walk into the main bu…"
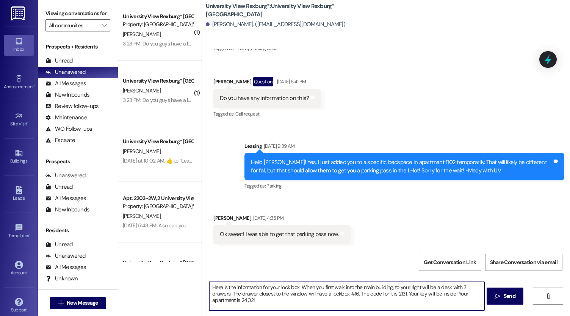
click at [353, 296] on textarea "Here is the information for your lock box. When you first walk into the main bu…" at bounding box center [346, 296] width 275 height 28
click at [398, 292] on textarea "Here is the information for your lock box. When you first walk into the main bu…" at bounding box center [346, 296] width 275 height 28
click at [246, 302] on textarea "Here is the information for your lock box. When you first walk into the main bu…" at bounding box center [346, 296] width 275 height 28
type textarea "Here is the information for your lock box. When you first walk into the main bu…"
click at [317, 296] on textarea "Here is the information for your lock box. When you first walk into the main bu…" at bounding box center [346, 296] width 275 height 28
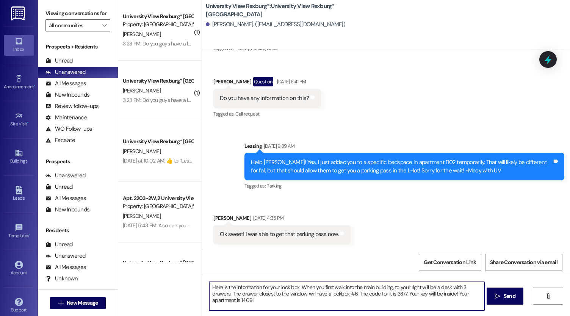
click at [317, 296] on textarea "Here is the information for your lock box. When you first walk into the main bu…" at bounding box center [346, 296] width 275 height 28
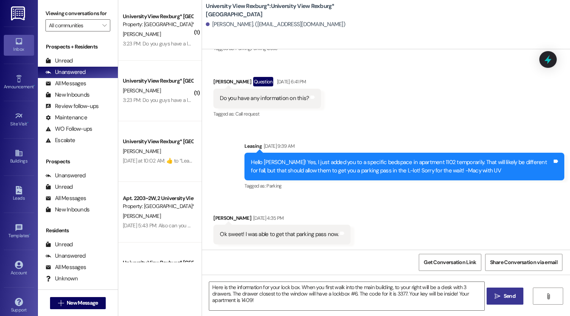
click at [500, 297] on span " Send" at bounding box center [505, 296] width 24 height 8
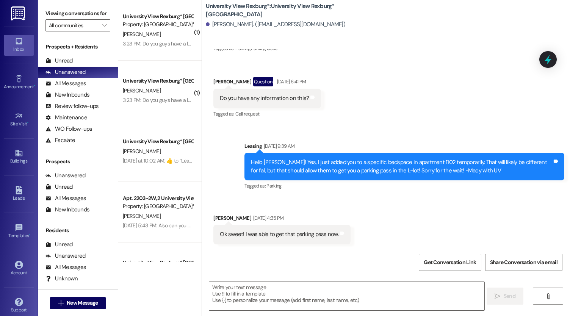
scroll to position [676, 0]
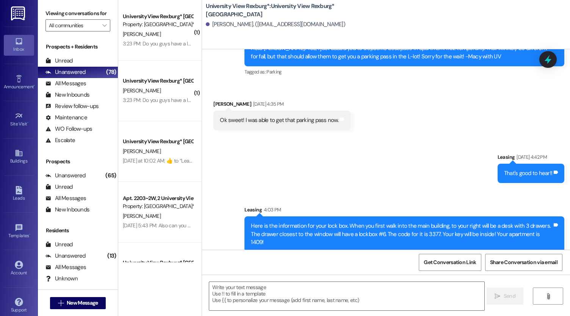
click at [276, 231] on div "Here is the information for your lock box. When you first walk into the main bu…" at bounding box center [401, 234] width 301 height 24
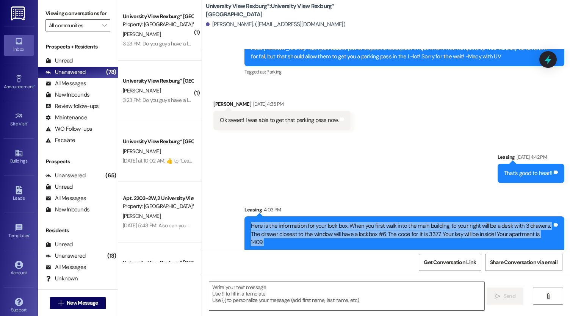
click at [276, 231] on div "Here is the information for your lock box. When you first walk into the main bu…" at bounding box center [401, 234] width 301 height 24
copy div "Here is the information for your lock box. When you first walk into the main bu…"
click at [83, 304] on span "New Message" at bounding box center [82, 303] width 31 height 8
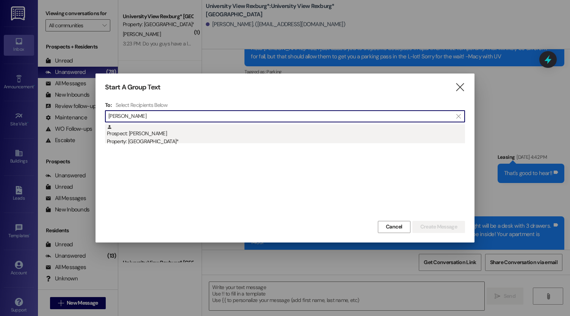
type input "[PERSON_NAME]"
click at [166, 140] on div "Property: [GEOGRAPHIC_DATA]*" at bounding box center [286, 142] width 358 height 8
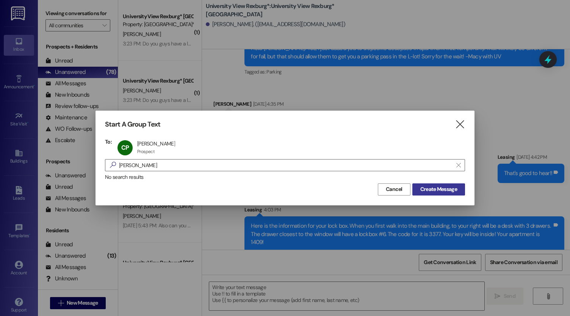
click at [447, 192] on span "Create Message" at bounding box center [439, 189] width 37 height 8
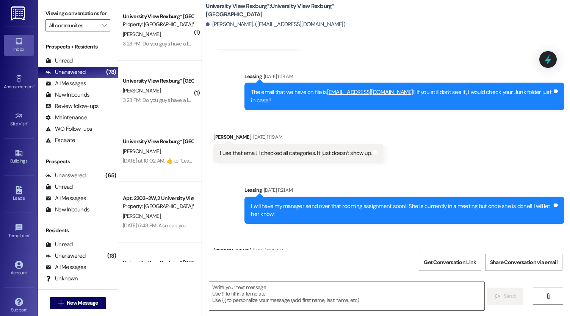
scroll to position [718, 0]
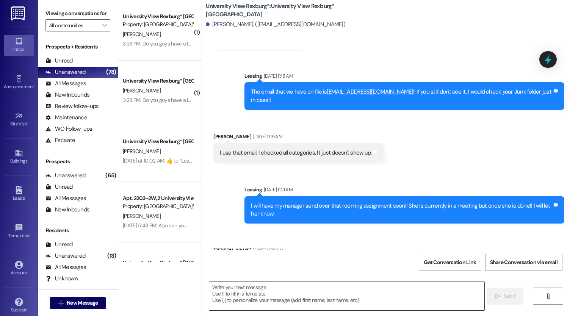
click at [292, 288] on textarea at bounding box center [346, 296] width 275 height 28
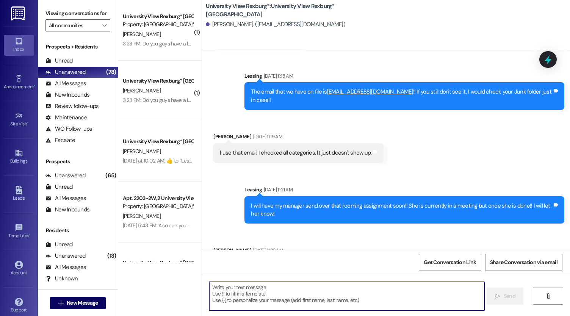
paste textarea "Here is the information for your lock box. When you first walk into the main bu…"
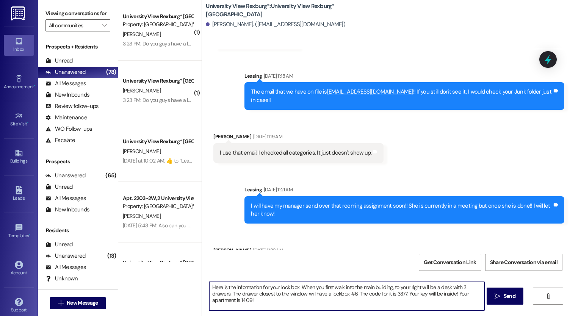
click at [351, 293] on textarea "Here is the information for your lock box. When you first walk into the main bu…" at bounding box center [346, 296] width 275 height 28
click at [402, 294] on textarea "Here is the information for your lock box. When you first walk into the main bu…" at bounding box center [346, 296] width 275 height 28
click at [247, 301] on textarea "Here is the information for your lock box. When you first walk into the main bu…" at bounding box center [346, 296] width 275 height 28
type textarea "Here is the information for your lock box. When you first walk into the main bu…"
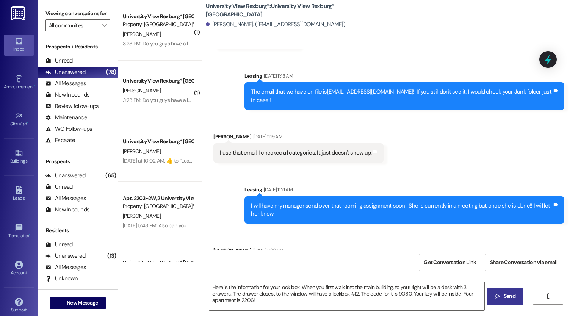
click at [504, 304] on button " Send" at bounding box center [505, 296] width 37 height 17
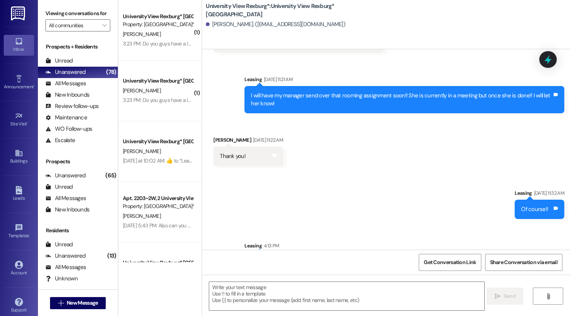
scroll to position [832, 0]
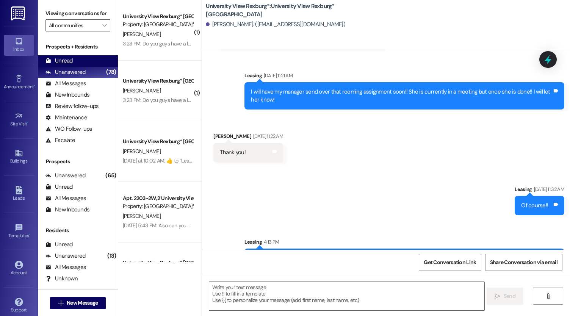
click at [86, 65] on div "Unread (0)" at bounding box center [78, 60] width 80 height 11
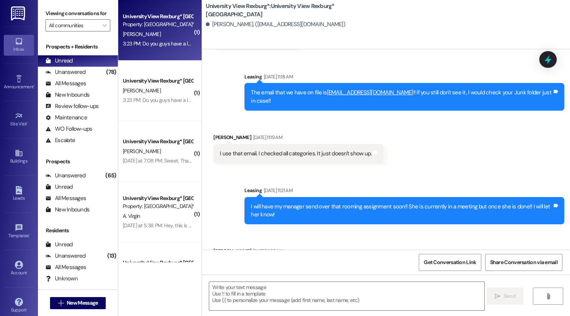
scroll to position [718, 0]
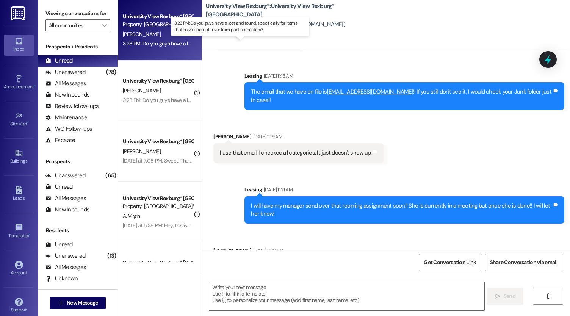
click at [174, 44] on div "3:23 PM: Do you guys have a lost and found, specifically for items that have be…" at bounding box center [246, 43] width 246 height 7
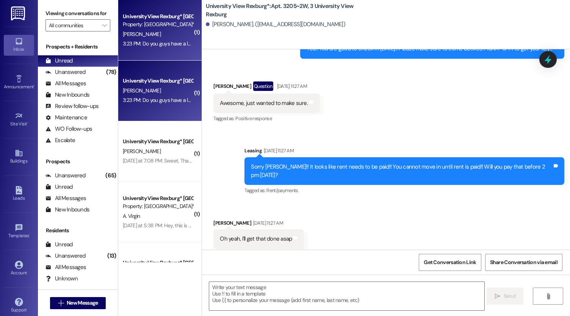
scroll to position [49486, 0]
click at [249, 301] on textarea at bounding box center [346, 296] width 275 height 28
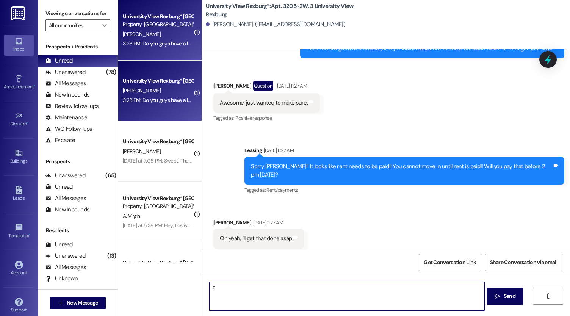
type textarea "I"
type textarea "U"
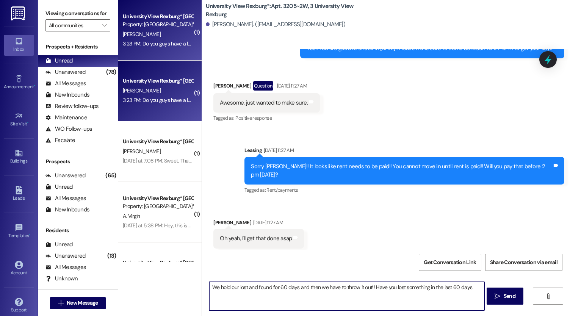
type textarea "We hold our lost and found for 60 days and then we have to throw it out!! Have …"
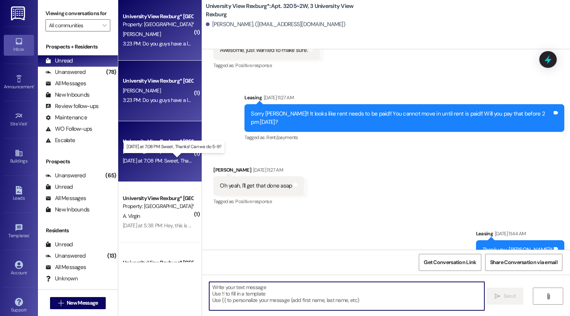
scroll to position [41, 0]
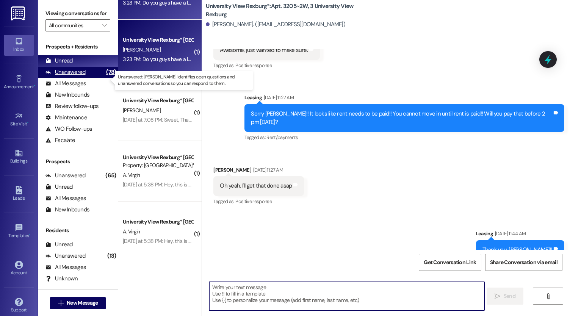
click at [53, 76] on div "Unanswered" at bounding box center [66, 72] width 40 height 8
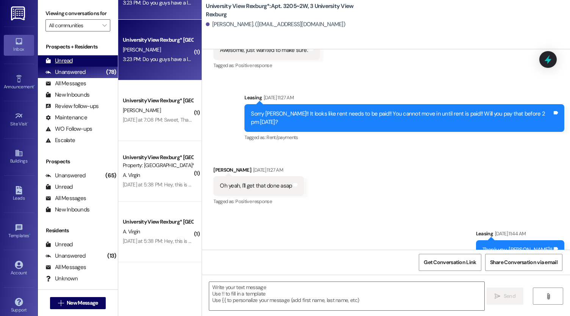
click at [56, 65] on div "Unread" at bounding box center [59, 61] width 27 height 8
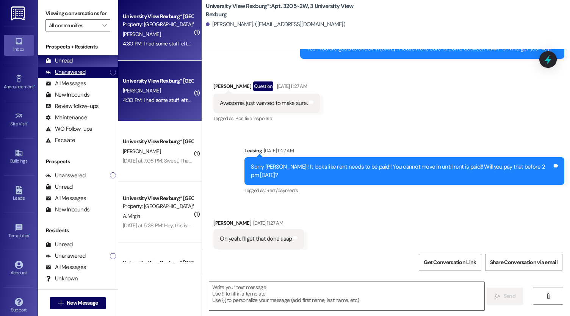
scroll to position [49592, 0]
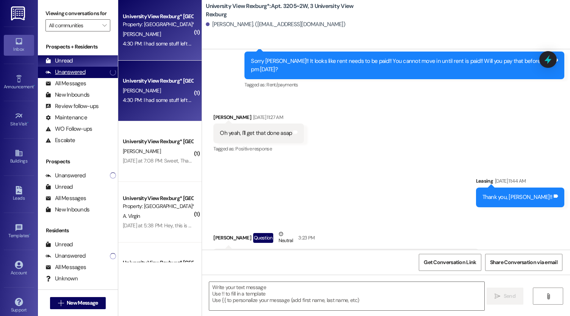
click at [72, 76] on div "Unanswered" at bounding box center [66, 72] width 40 height 8
click at [71, 65] on div "Unread" at bounding box center [59, 61] width 27 height 8
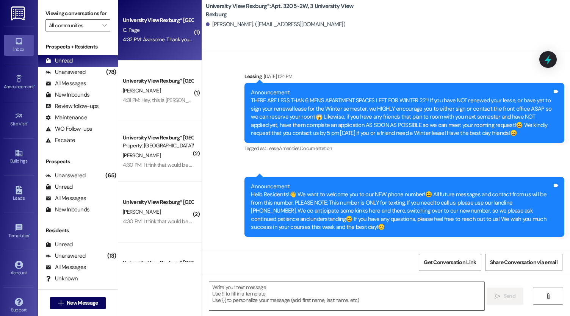
click at [313, 294] on textarea at bounding box center [346, 296] width 275 height 28
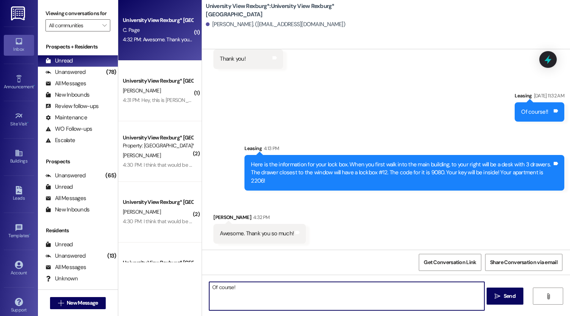
scroll to position [884, 0]
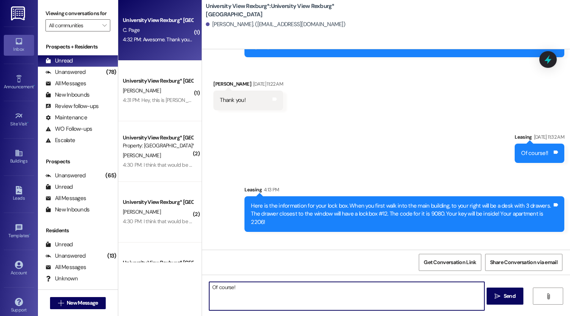
type textarea "Of course!!"
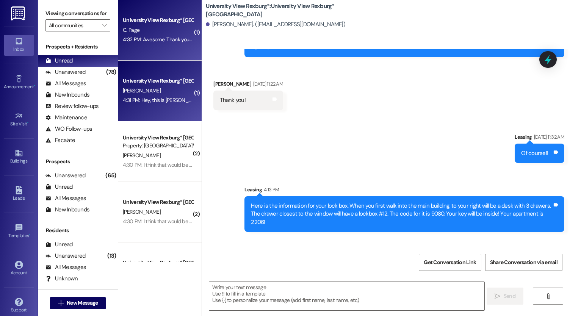
click at [158, 104] on div "4:31 PM: Hey, this is [PERSON_NAME] and I was wondering if I was able to reserv…" at bounding box center [158, 100] width 72 height 9
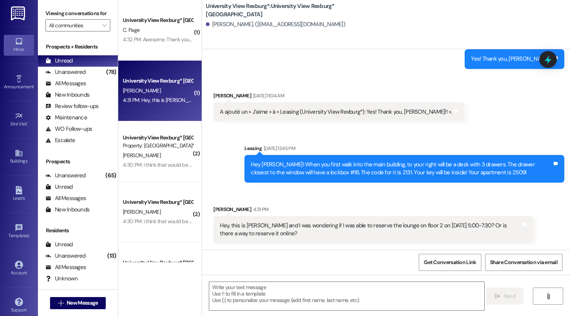
scroll to position [513, 0]
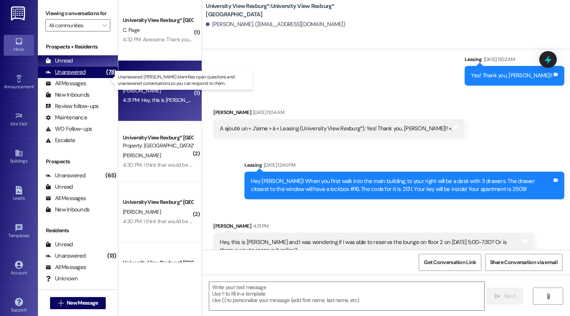
click at [89, 78] on div "Unanswered (78)" at bounding box center [78, 72] width 80 height 11
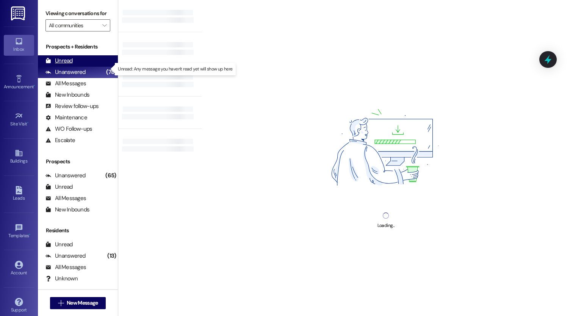
click at [73, 66] on div "Unread (0)" at bounding box center [78, 60] width 80 height 11
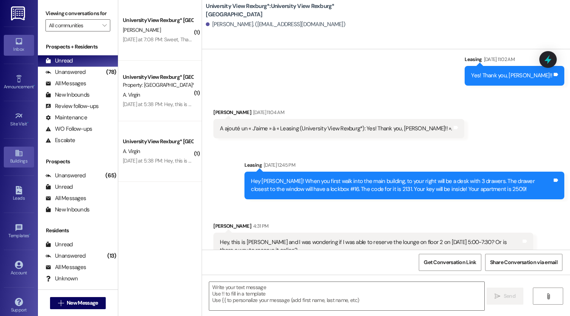
click at [15, 157] on div "Buildings" at bounding box center [19, 161] width 38 height 8
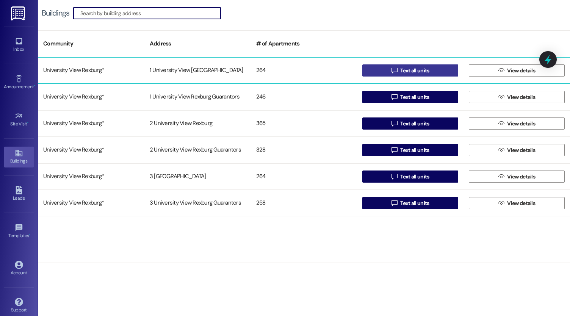
click at [399, 70] on span " Text all units" at bounding box center [410, 70] width 41 height 11
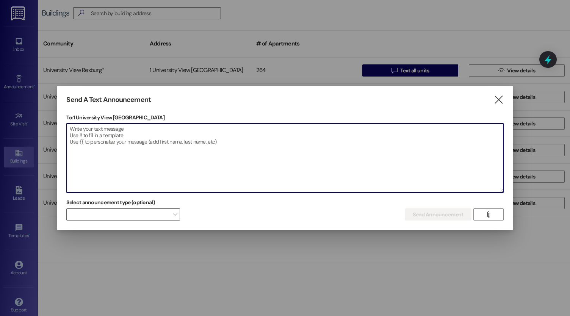
click at [183, 140] on textarea at bounding box center [285, 158] width 436 height 69
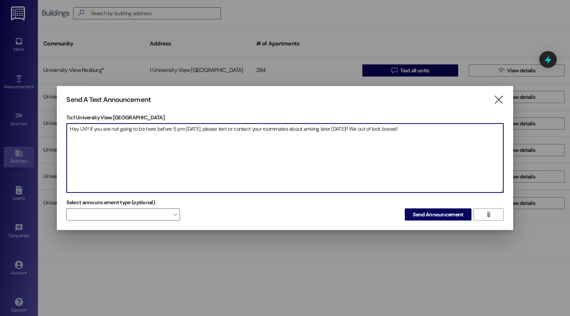
click at [354, 130] on textarea "Hey UV!! If you are not going to be here before 5 pm [DATE], please text or con…" at bounding box center [285, 158] width 436 height 69
click at [397, 128] on textarea "Hey UV!! If you are not going to be here before 5 pm [DATE], please text or con…" at bounding box center [285, 158] width 436 height 69
click at [453, 129] on textarea "Hey UV!! If you are not going to be here before 5 pm [DATE], please text or con…" at bounding box center [285, 158] width 436 height 69
click at [405, 147] on textarea "Hey UV!! If you are not going to be here before 5 pm [DATE], please text or con…" at bounding box center [285, 158] width 436 height 69
type textarea "Hey UV!! If you are not going to be here before 5 pm [DATE], please text or con…"
